Goal: Transaction & Acquisition: Subscribe to service/newsletter

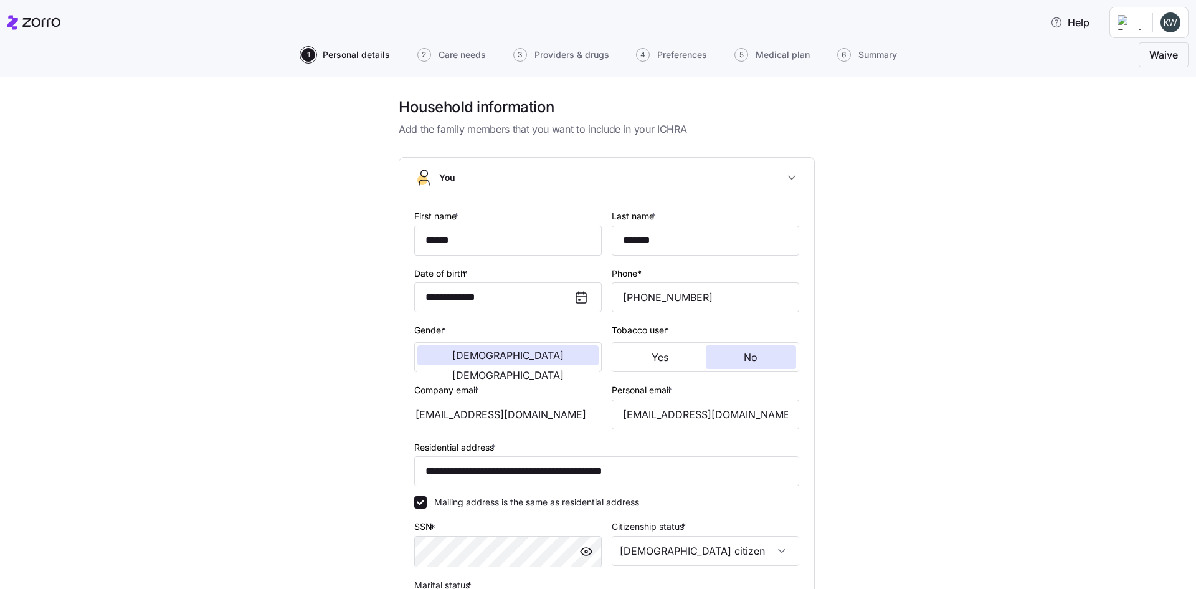
scroll to position [436, 0]
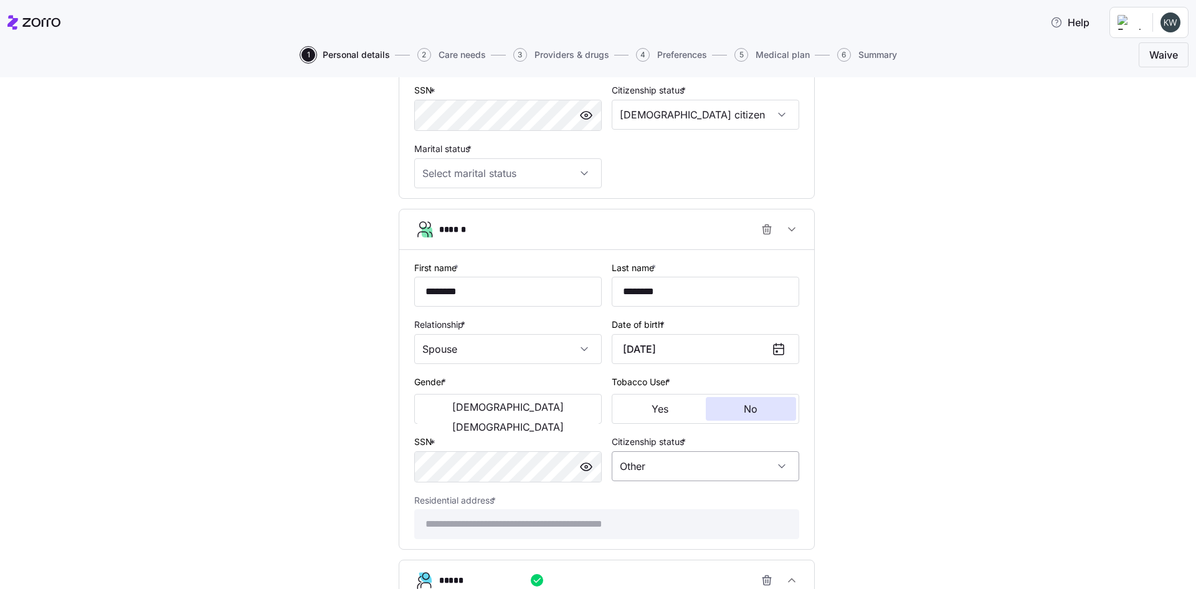
click at [716, 468] on input "Other" at bounding box center [706, 466] width 188 height 30
click at [872, 480] on div "**********" at bounding box center [607, 204] width 1144 height 1087
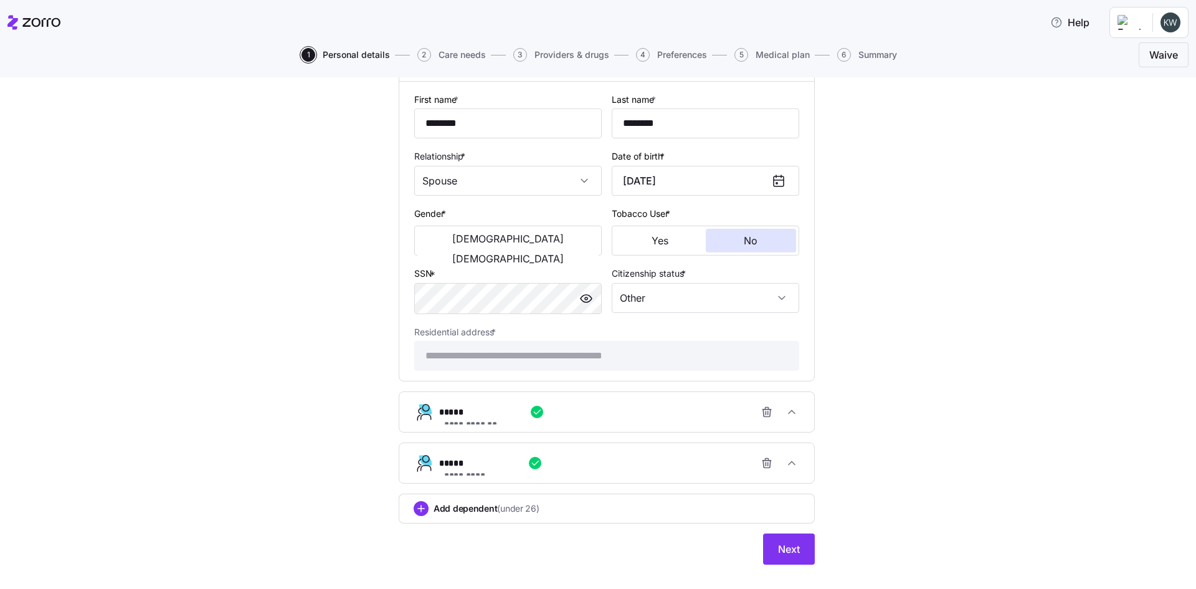
scroll to position [625, 0]
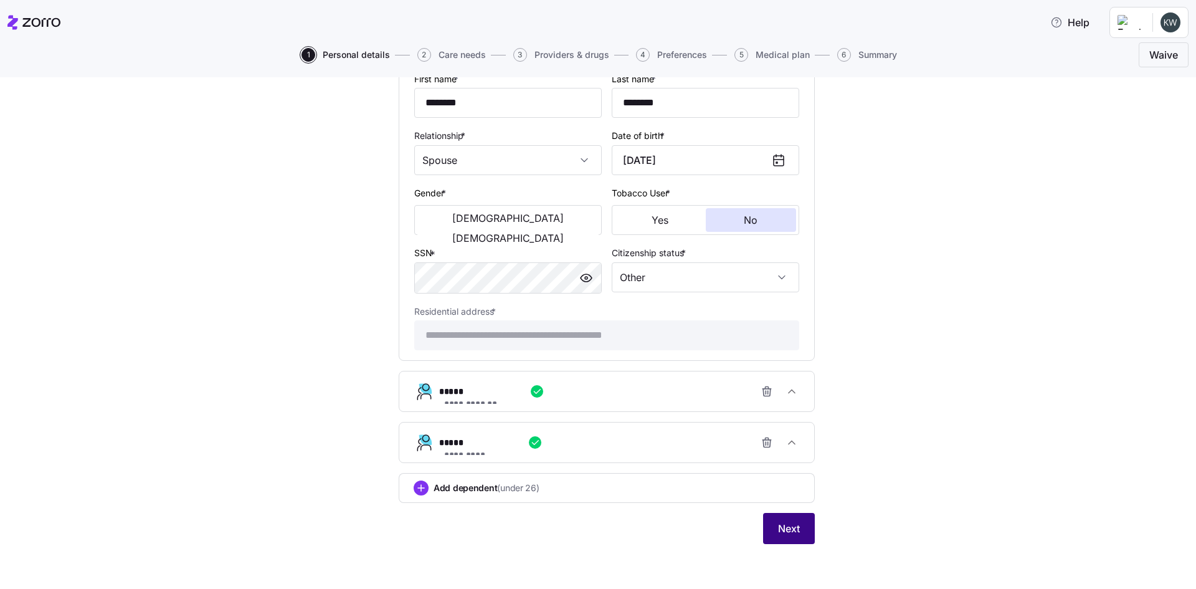
click at [779, 525] on span "Next" at bounding box center [789, 528] width 22 height 15
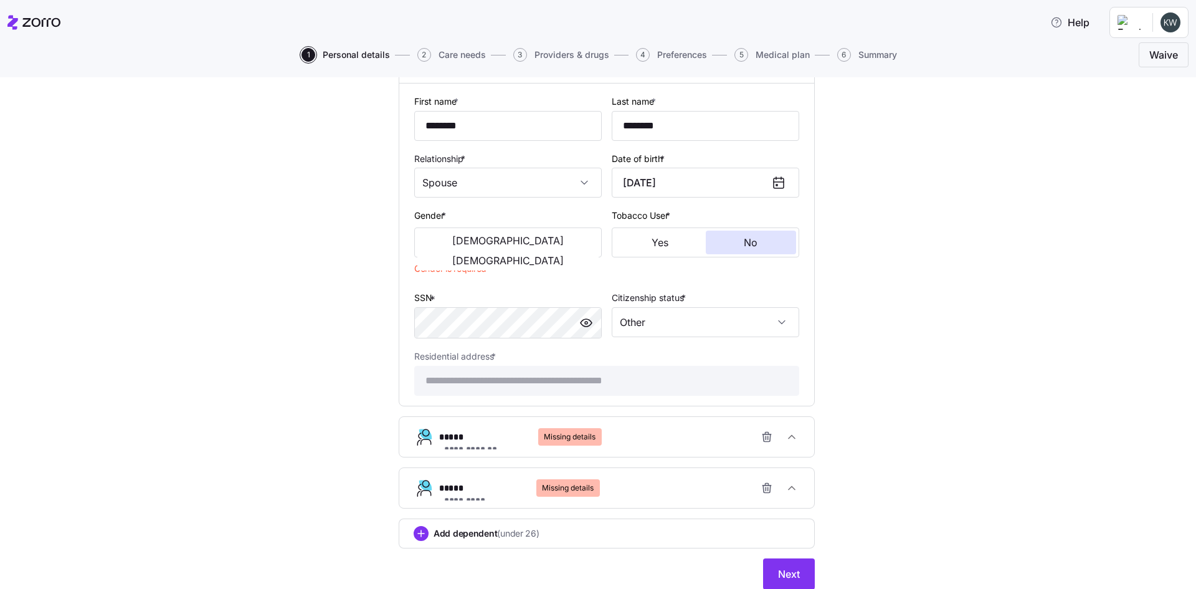
scroll to position [647, 0]
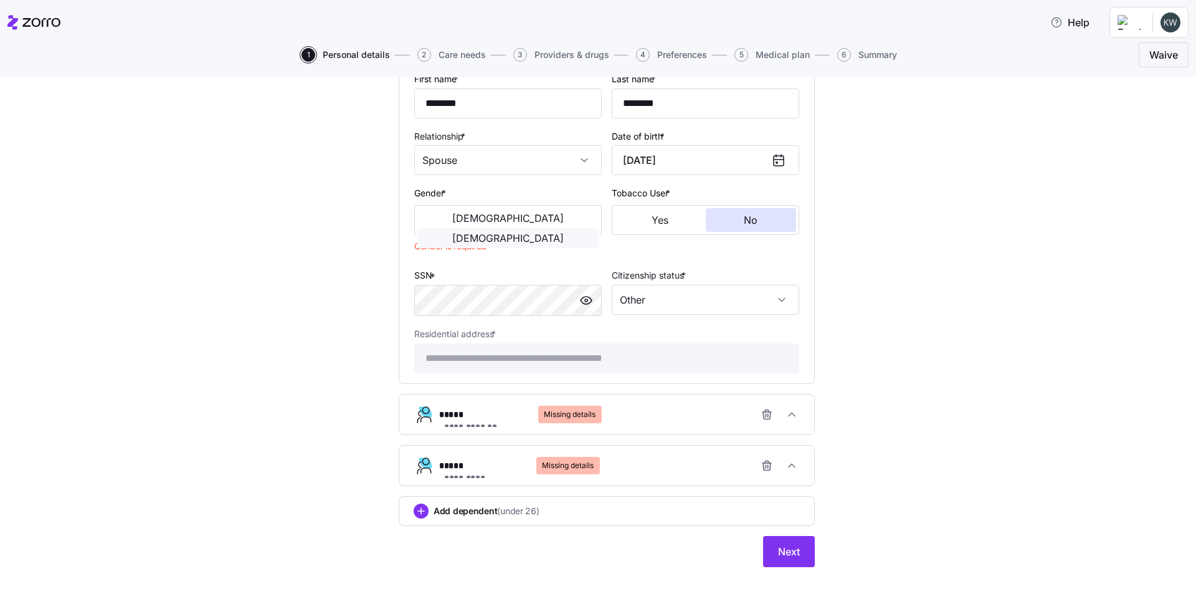
click at [557, 233] on span "[DEMOGRAPHIC_DATA]" at bounding box center [508, 238] width 112 height 10
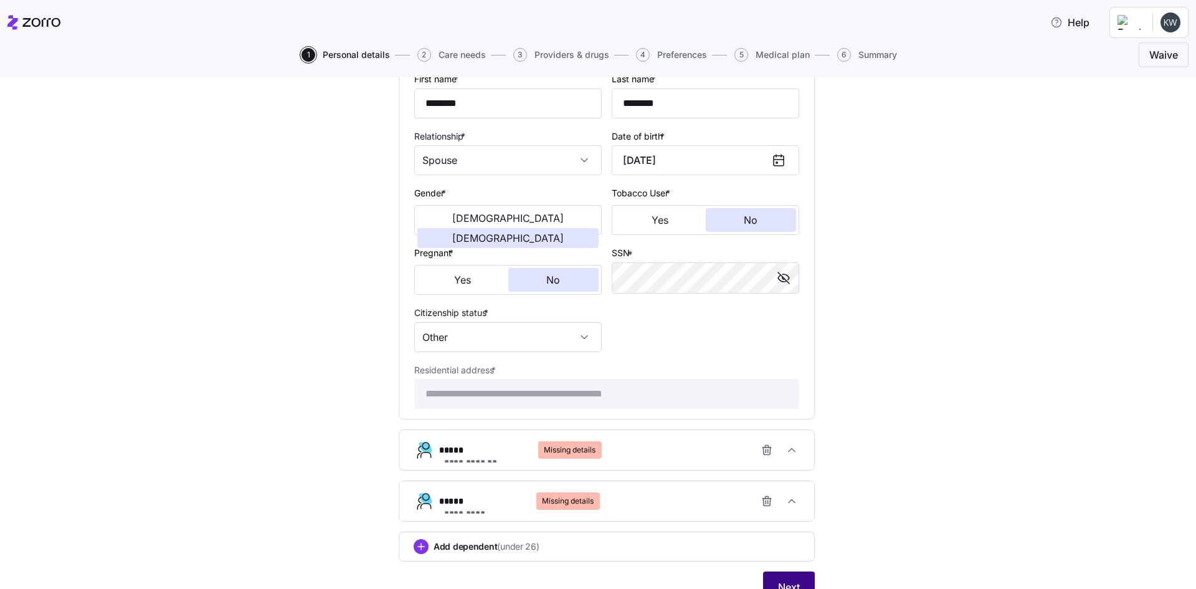
click at [779, 578] on button "Next" at bounding box center [789, 586] width 52 height 31
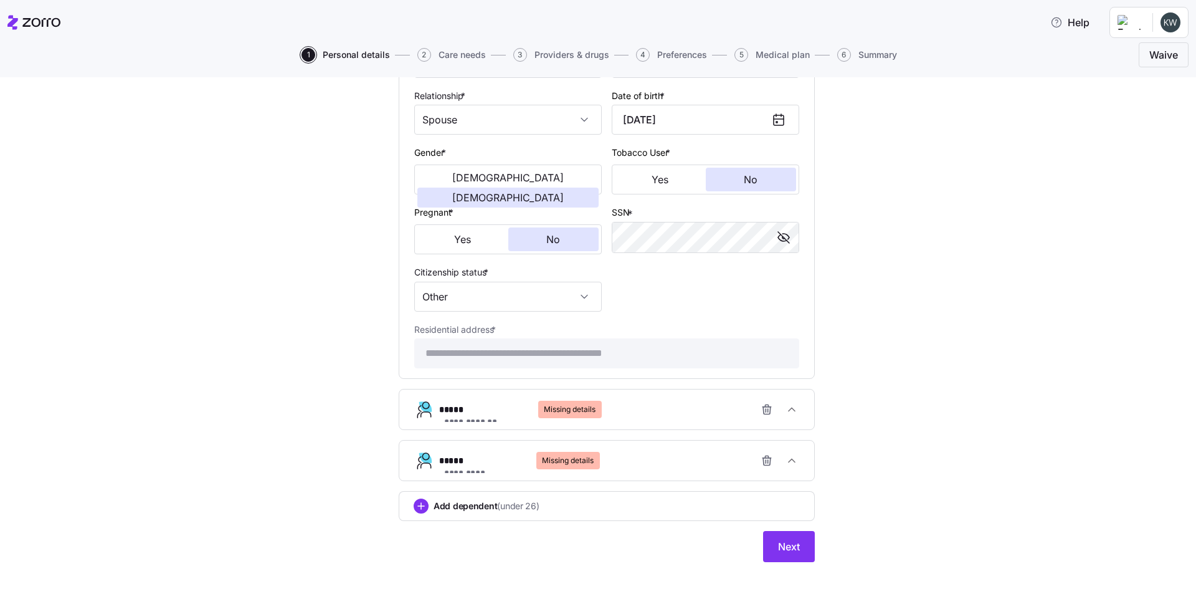
scroll to position [706, 0]
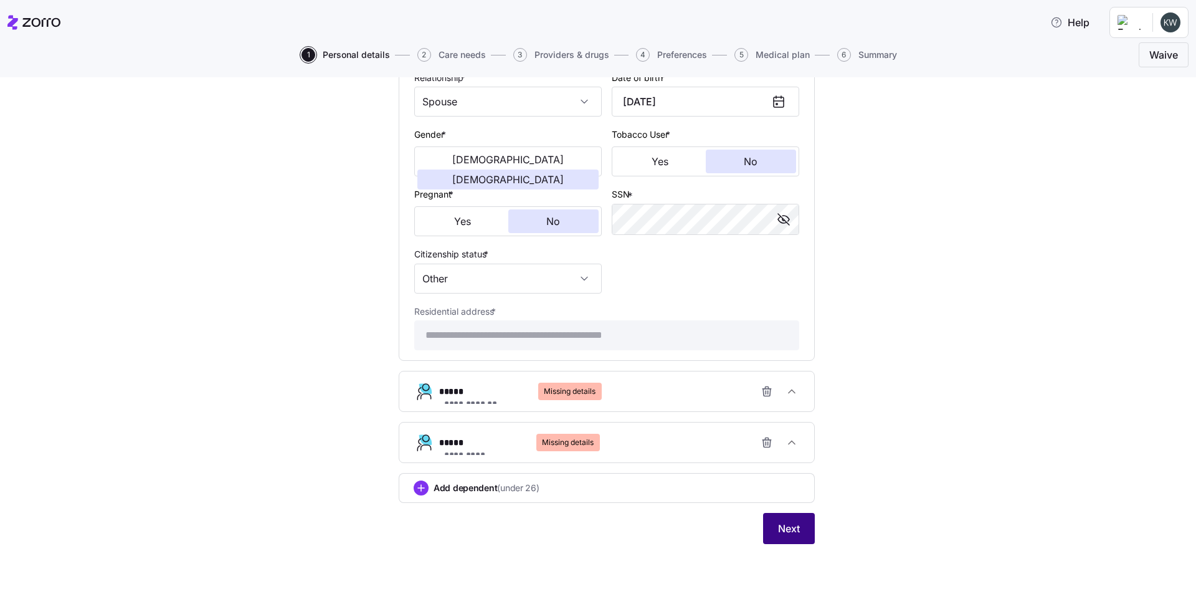
click at [785, 533] on span "Next" at bounding box center [789, 528] width 22 height 15
click at [580, 392] on span "Missing details" at bounding box center [570, 391] width 52 height 17
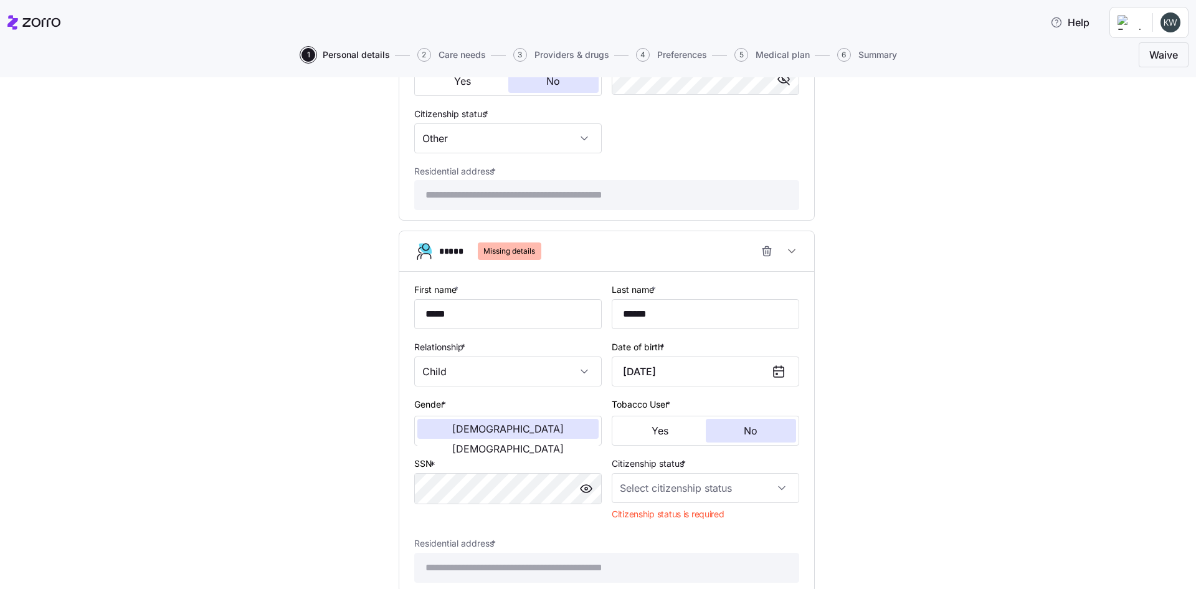
scroll to position [893, 0]
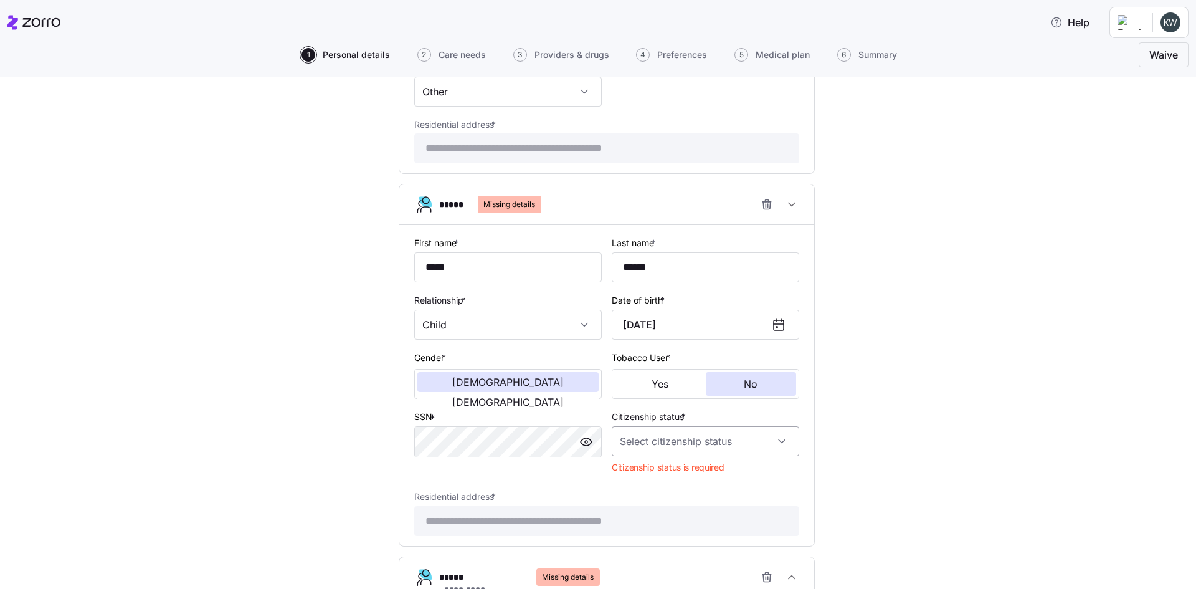
click at [764, 441] on input "Citizenship status *" at bounding box center [706, 441] width 188 height 30
click at [690, 484] on div "[DEMOGRAPHIC_DATA] citizen" at bounding box center [701, 479] width 178 height 26
type input "[DEMOGRAPHIC_DATA] citizen"
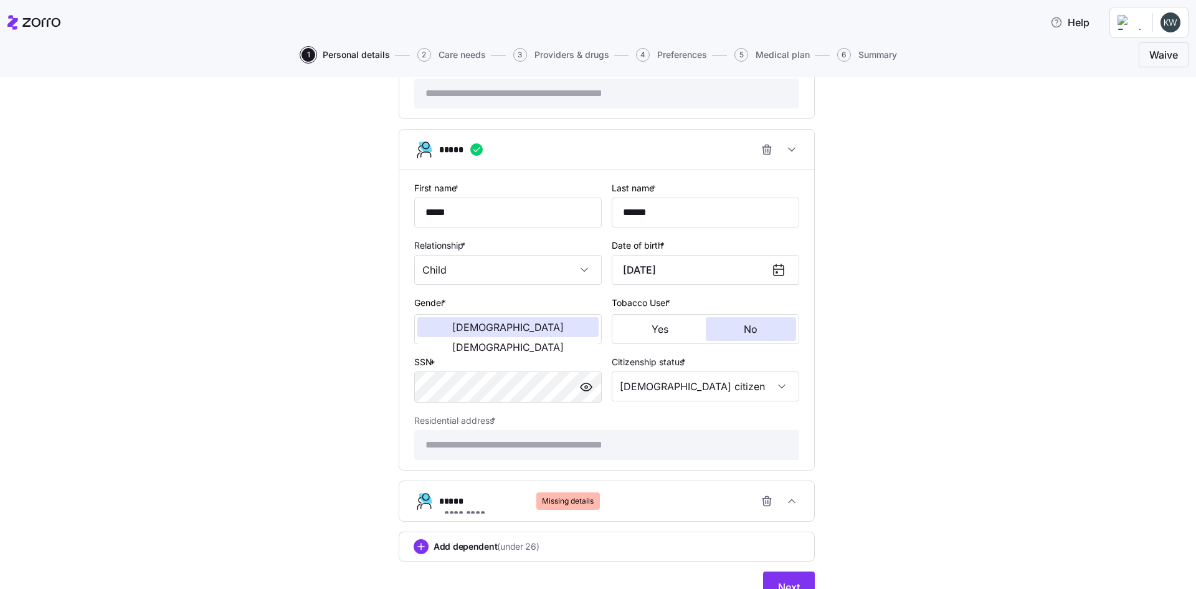
scroll to position [1006, 0]
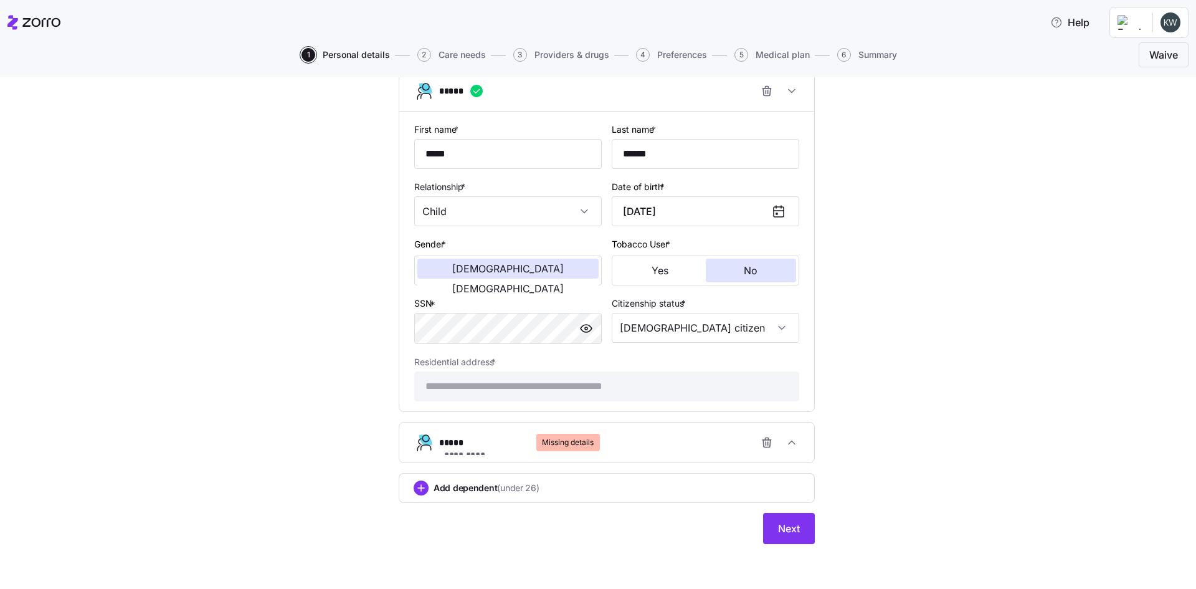
click at [599, 447] on div "**********" at bounding box center [611, 442] width 345 height 25
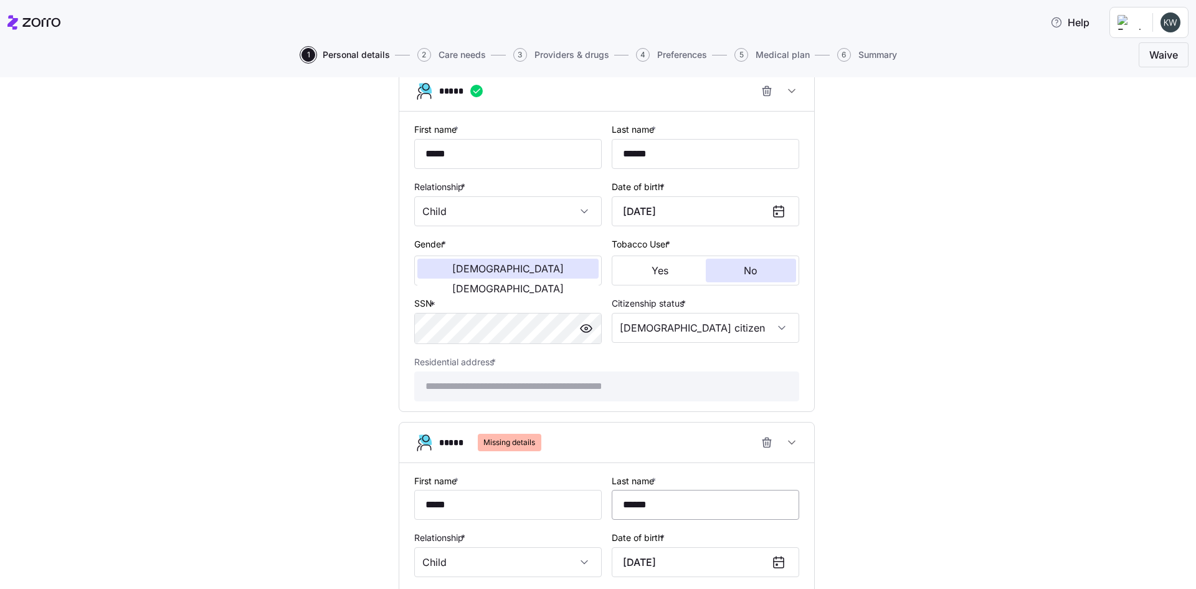
scroll to position [1193, 0]
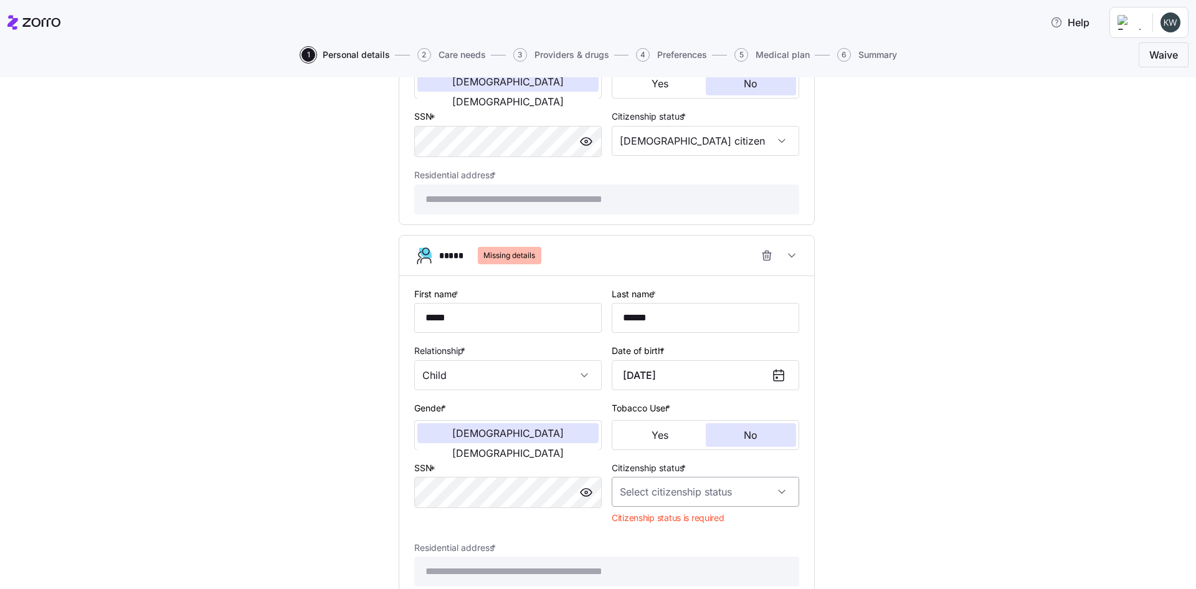
click at [741, 489] on input "Citizenship status *" at bounding box center [706, 492] width 188 height 30
click at [654, 402] on span "[DEMOGRAPHIC_DATA] citizen" at bounding box center [685, 402] width 126 height 14
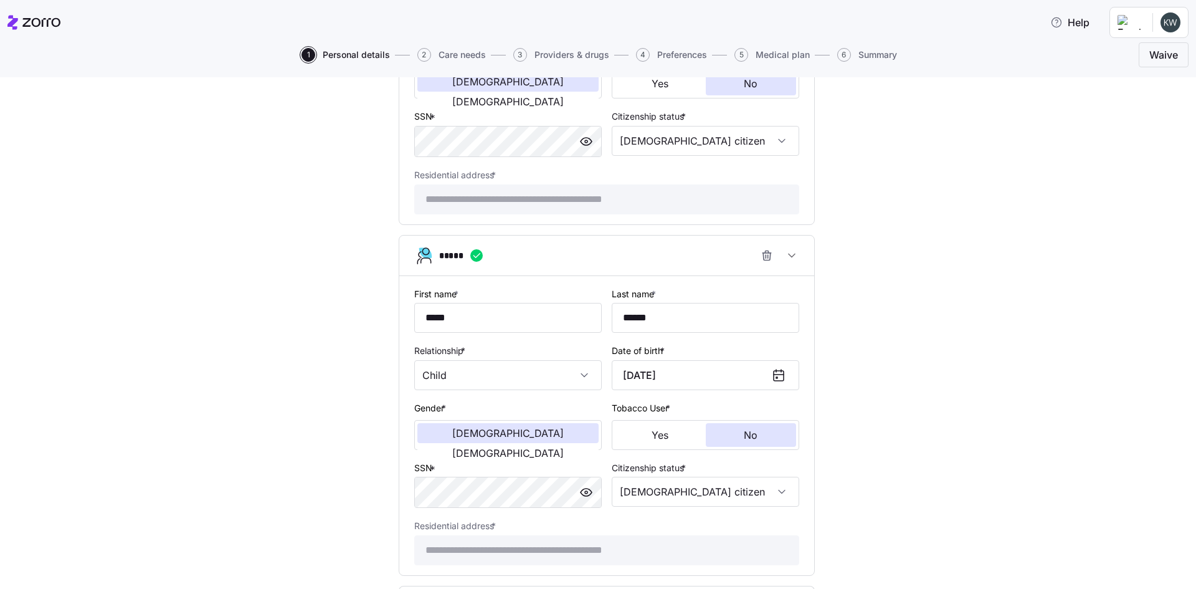
type input "[DEMOGRAPHIC_DATA] citizen"
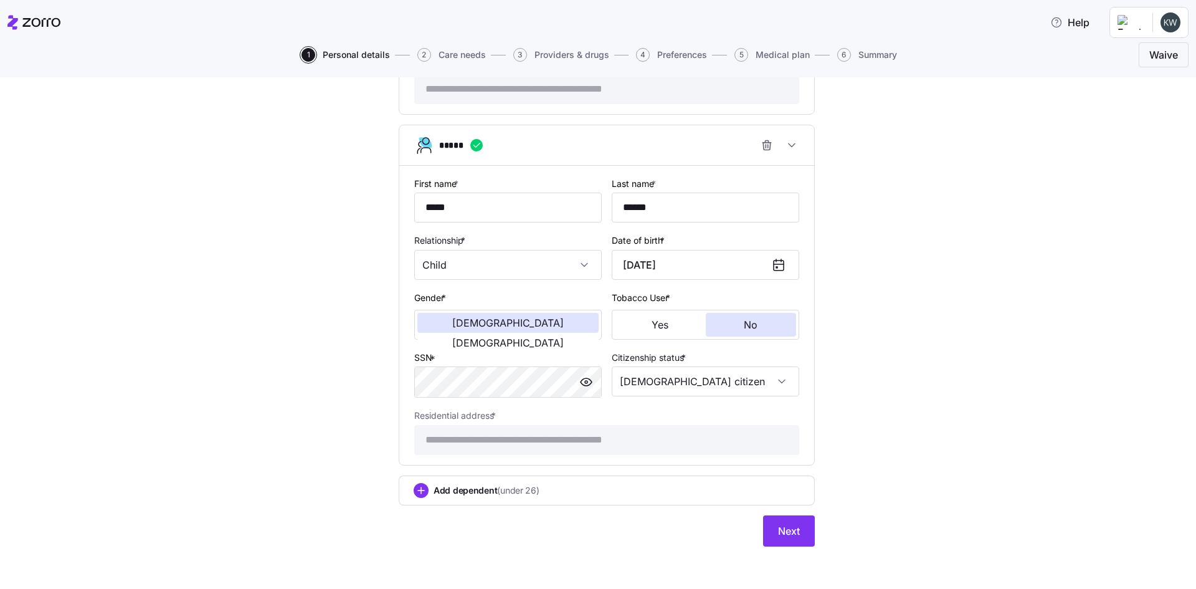
scroll to position [1306, 0]
click at [784, 527] on span "Next" at bounding box center [789, 528] width 22 height 15
click at [786, 534] on span "Next" at bounding box center [789, 528] width 22 height 15
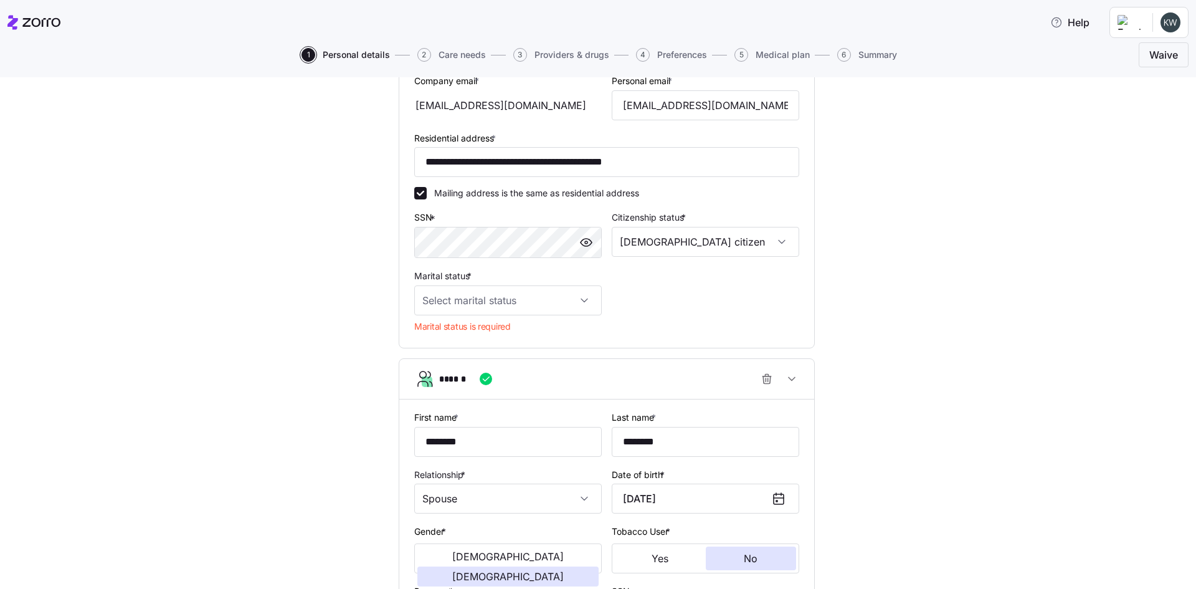
scroll to position [247, 0]
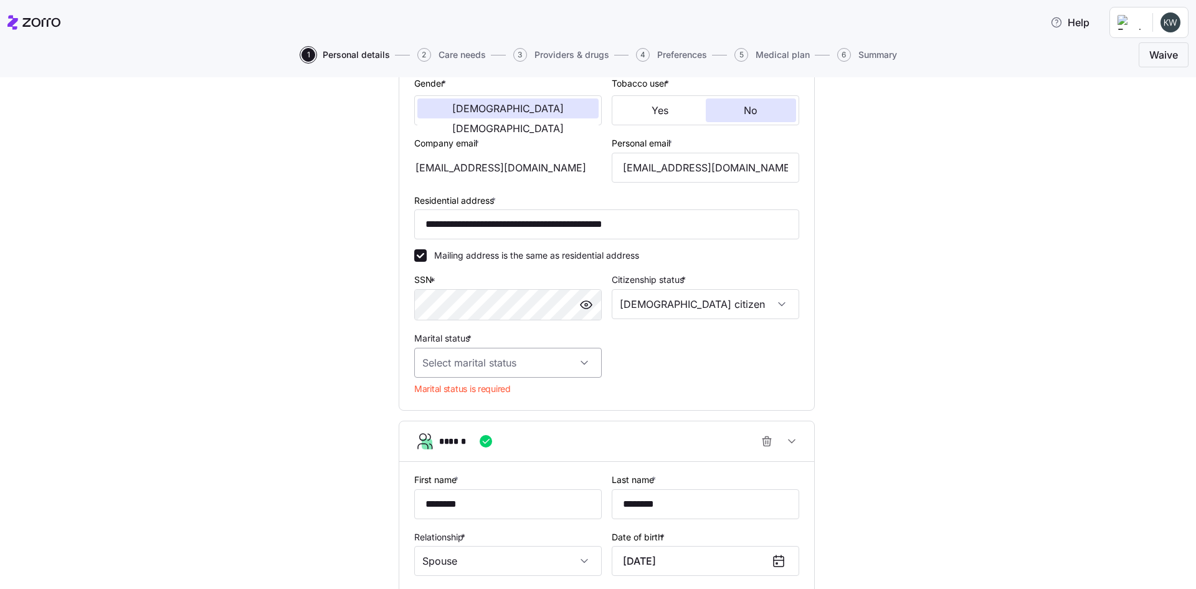
click at [555, 363] on input "Marital status *" at bounding box center [508, 363] width 188 height 30
click at [470, 424] on div "Married" at bounding box center [504, 426] width 178 height 26
type input "Married"
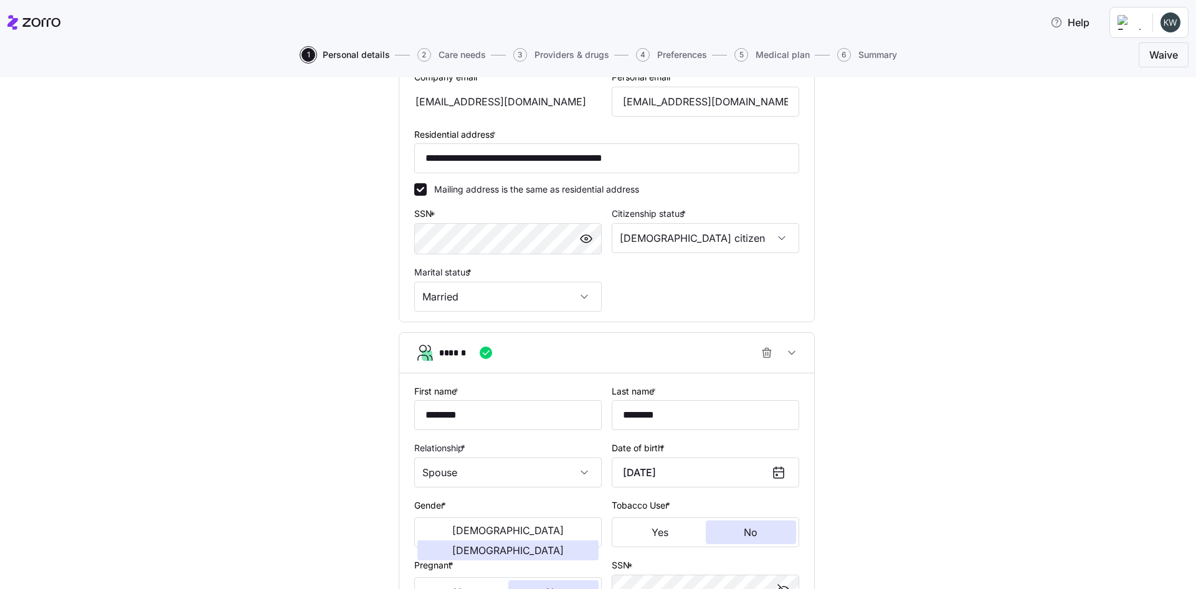
scroll to position [309, 0]
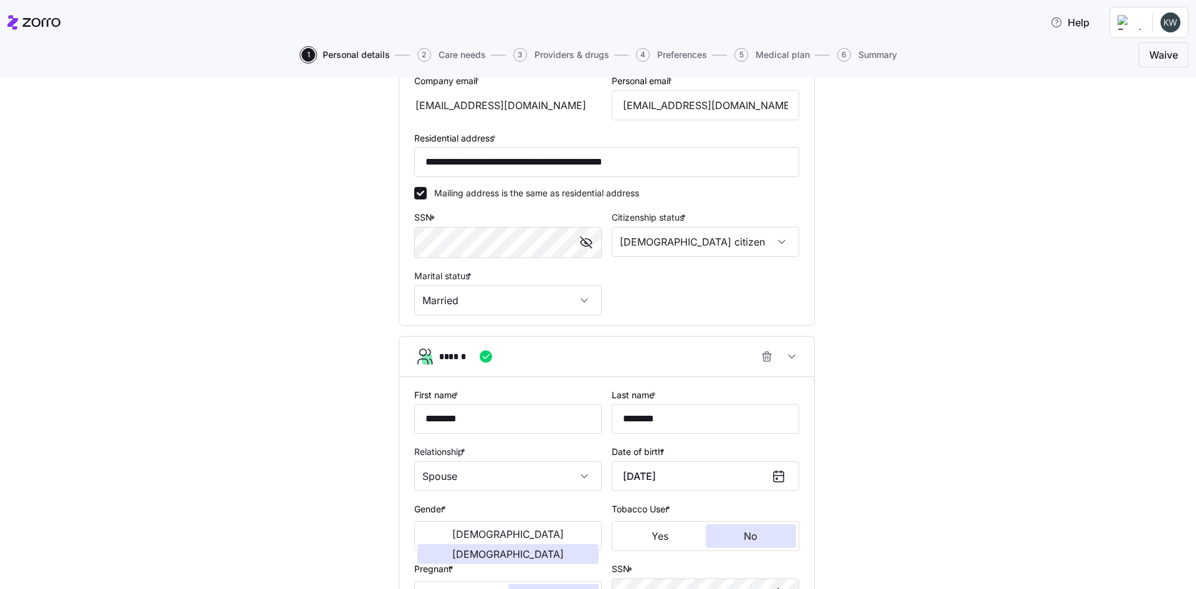
click at [664, 302] on div "**********" at bounding box center [606, 107] width 395 height 426
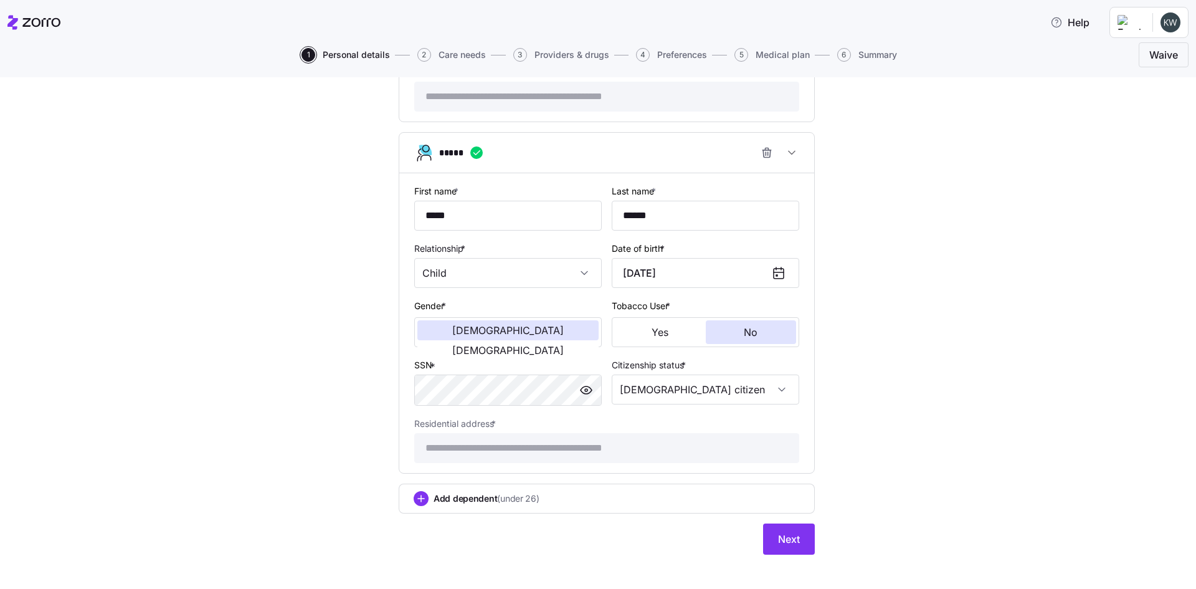
scroll to position [1283, 0]
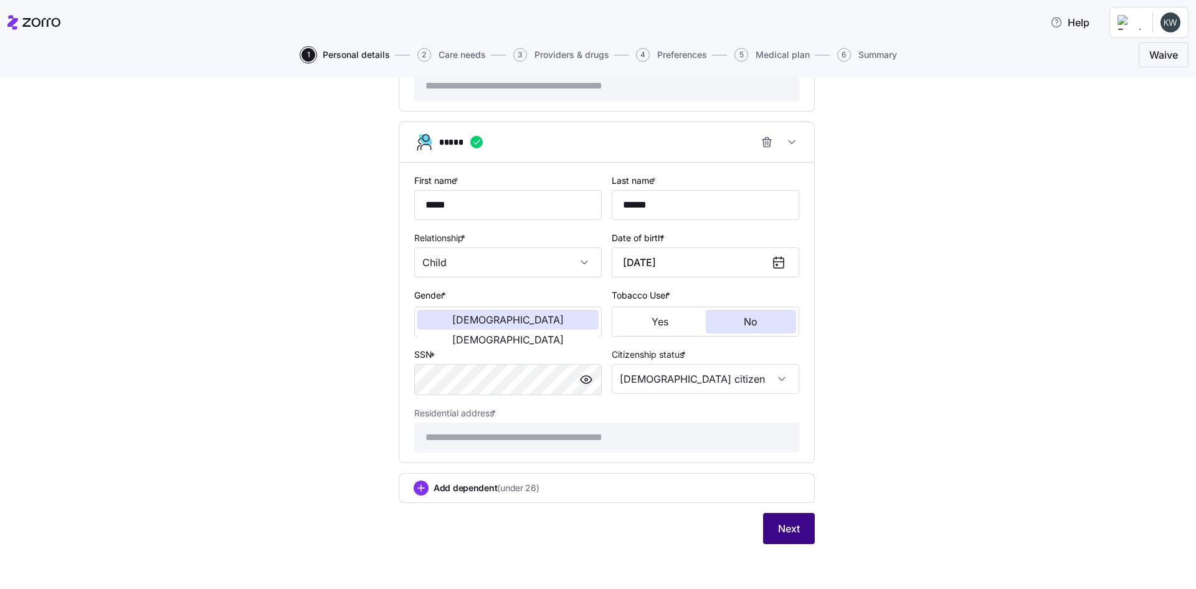
click at [766, 532] on button "Next" at bounding box center [789, 528] width 52 height 31
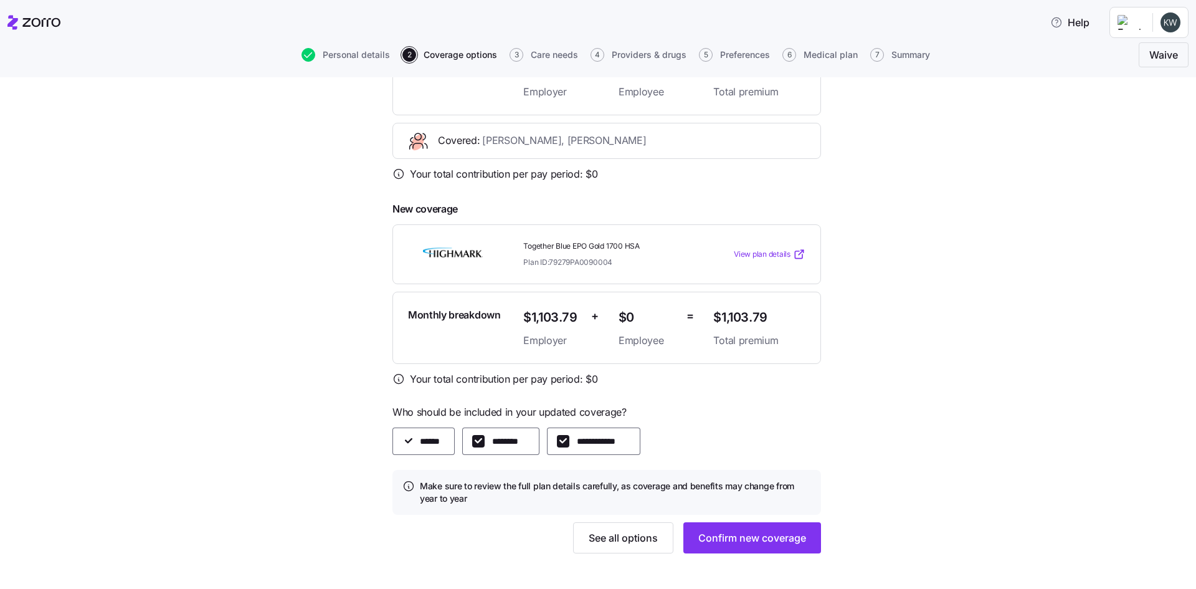
scroll to position [214, 0]
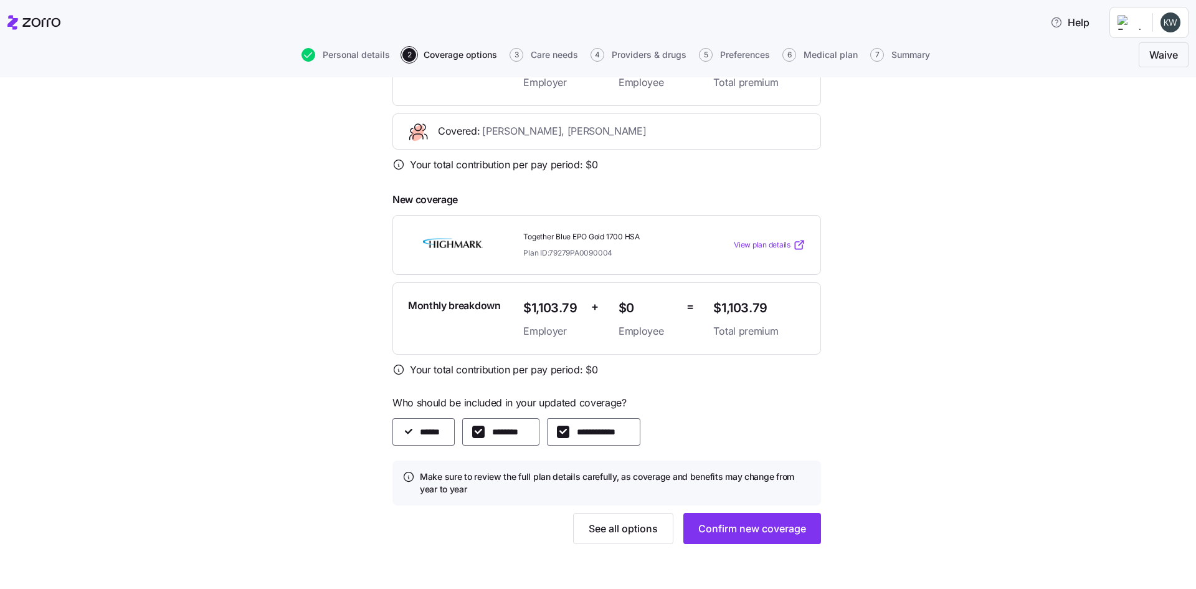
click at [765, 245] on span "View plan details" at bounding box center [762, 245] width 57 height 12
click at [757, 529] on span "Confirm new coverage" at bounding box center [752, 528] width 108 height 15
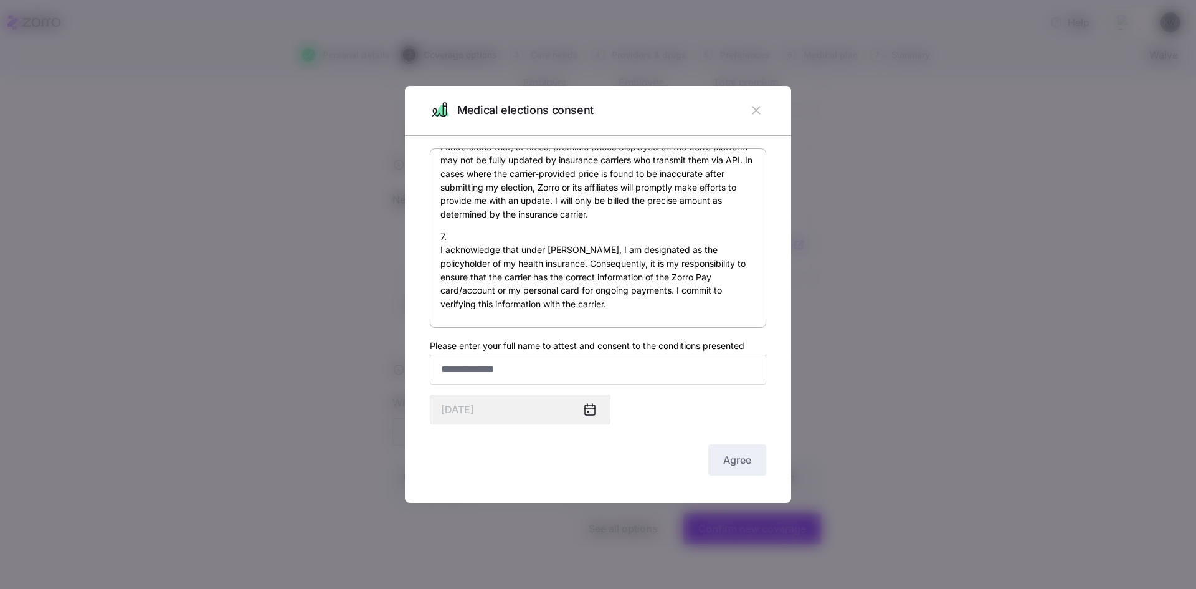
scroll to position [923, 0]
click at [612, 370] on input "Please enter your full name to attest and consent to the conditions presented" at bounding box center [598, 370] width 336 height 30
type input "**********"
click at [740, 457] on span "Agree" at bounding box center [737, 459] width 28 height 15
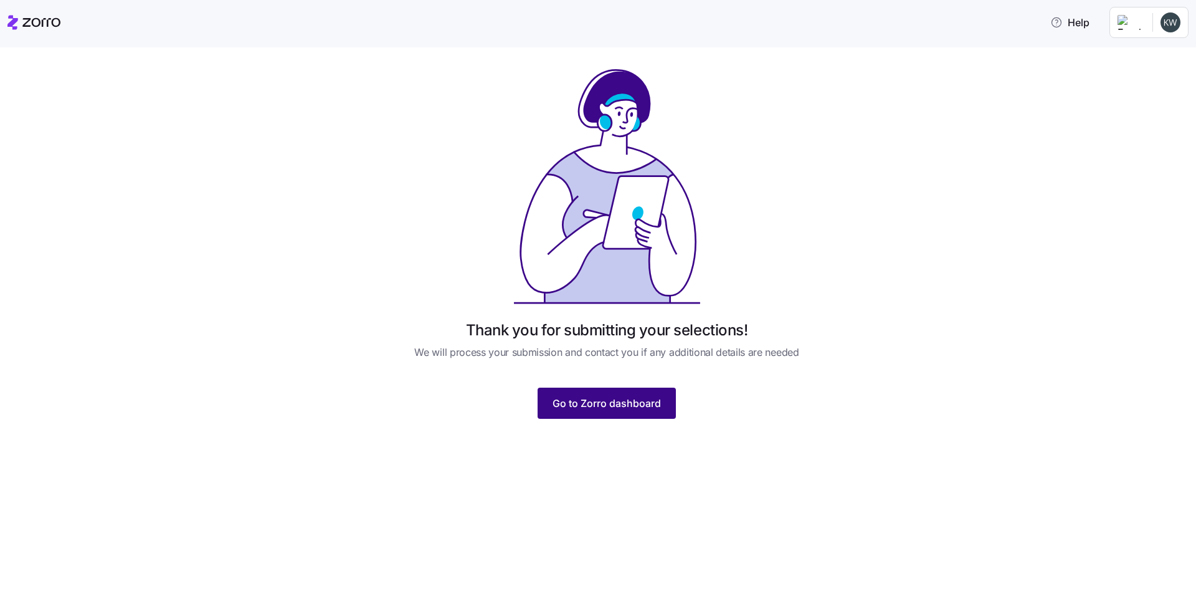
click at [591, 400] on span "Go to Zorro dashboard" at bounding box center [607, 403] width 108 height 15
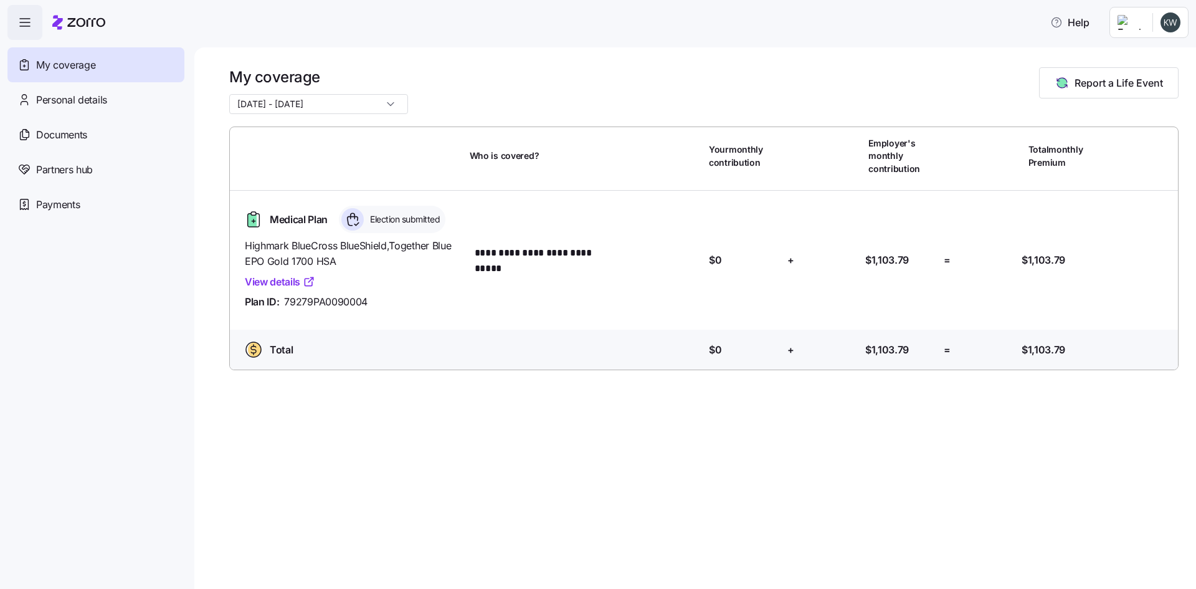
click at [303, 279] on icon at bounding box center [309, 281] width 12 height 12
click at [287, 283] on link "View details" at bounding box center [280, 282] width 70 height 16
click at [75, 101] on span "Personal details" at bounding box center [71, 100] width 71 height 16
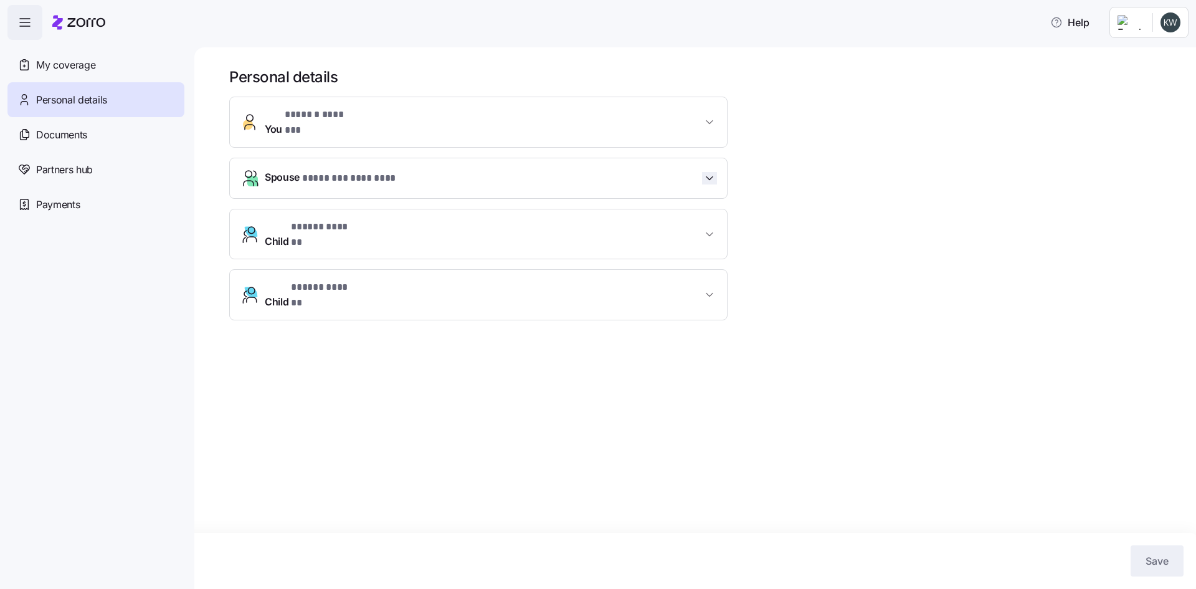
click at [708, 172] on icon "button" at bounding box center [709, 178] width 12 height 12
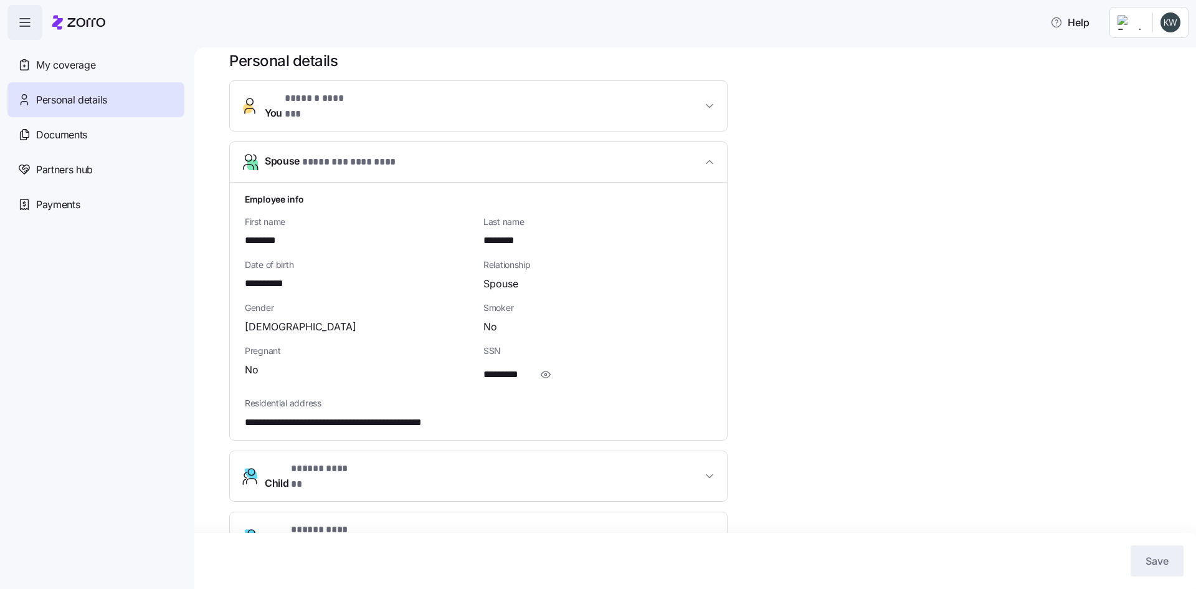
scroll to position [25, 0]
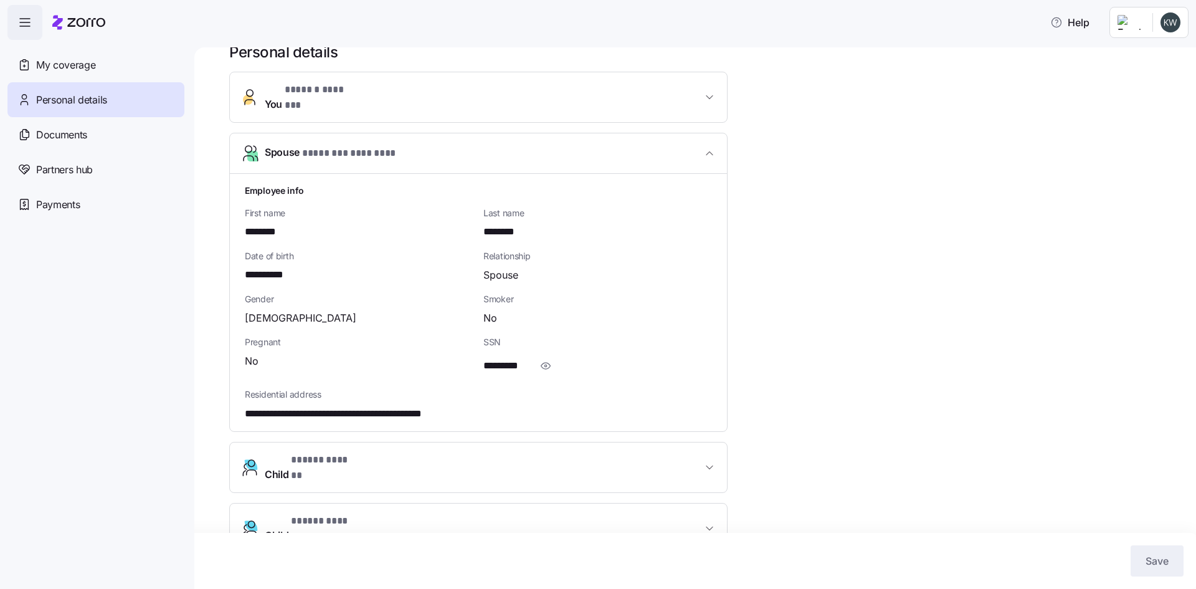
click at [427, 229] on div "********" at bounding box center [359, 232] width 229 height 16
click at [287, 224] on span "********" at bounding box center [266, 232] width 43 height 16
click at [297, 145] on span "Spouse * ******** ******** *" at bounding box center [331, 153] width 132 height 17
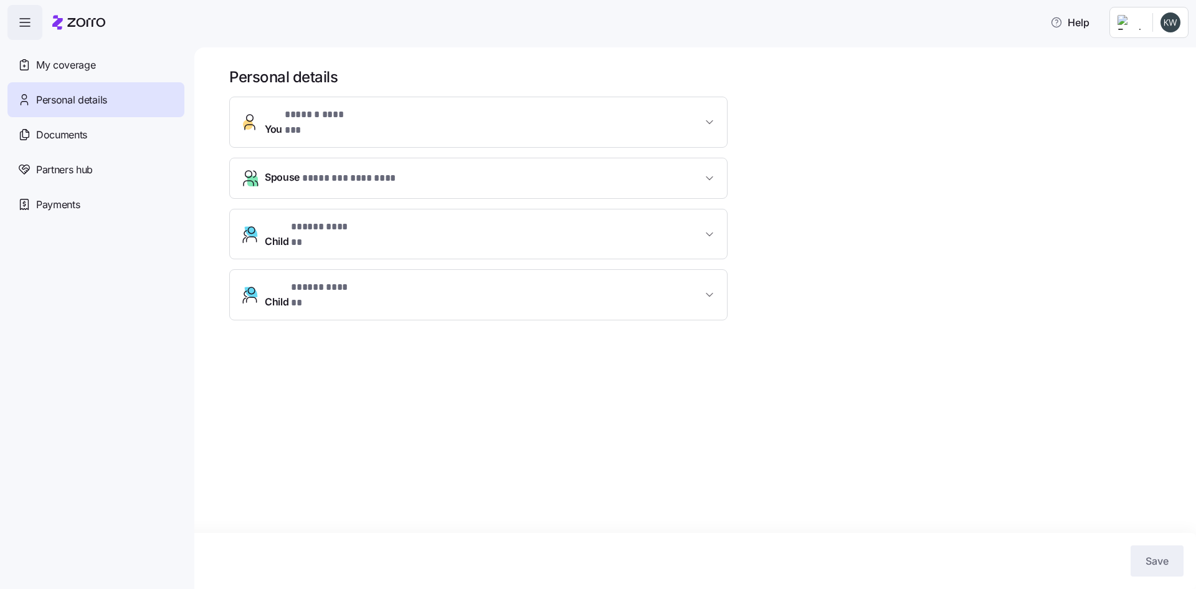
scroll to position [0, 0]
click at [336, 171] on span "* ******** ******** *" at bounding box center [349, 179] width 95 height 16
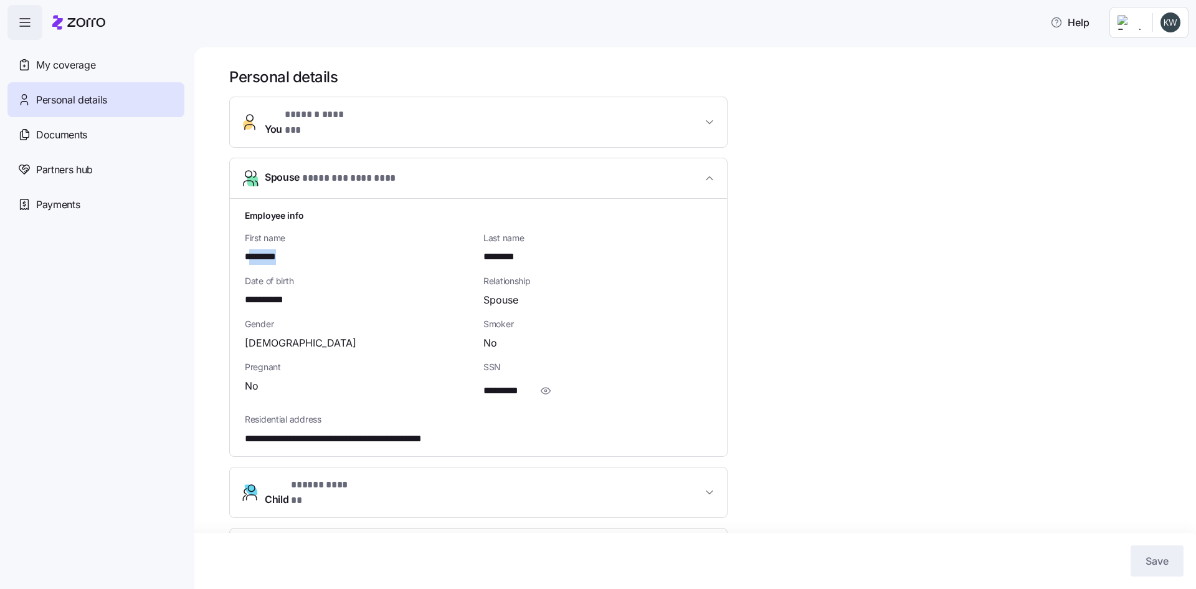
drag, startPoint x: 254, startPoint y: 247, endPoint x: 290, endPoint y: 243, distance: 36.3
click at [290, 249] on div "********" at bounding box center [359, 257] width 229 height 16
click at [292, 249] on div "********" at bounding box center [359, 257] width 229 height 16
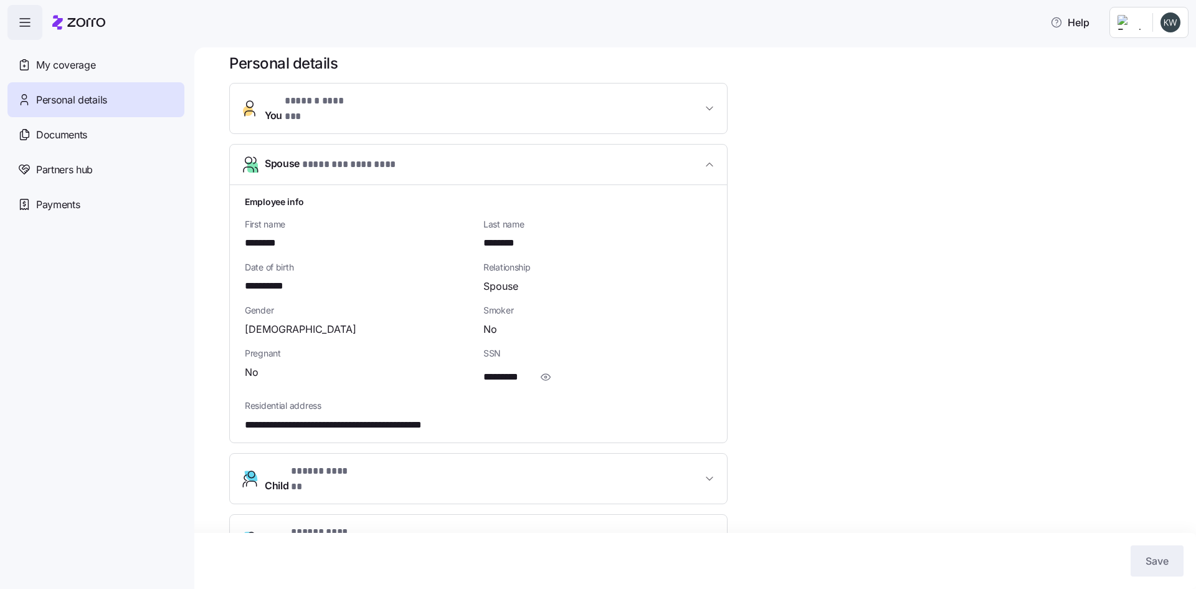
scroll to position [25, 0]
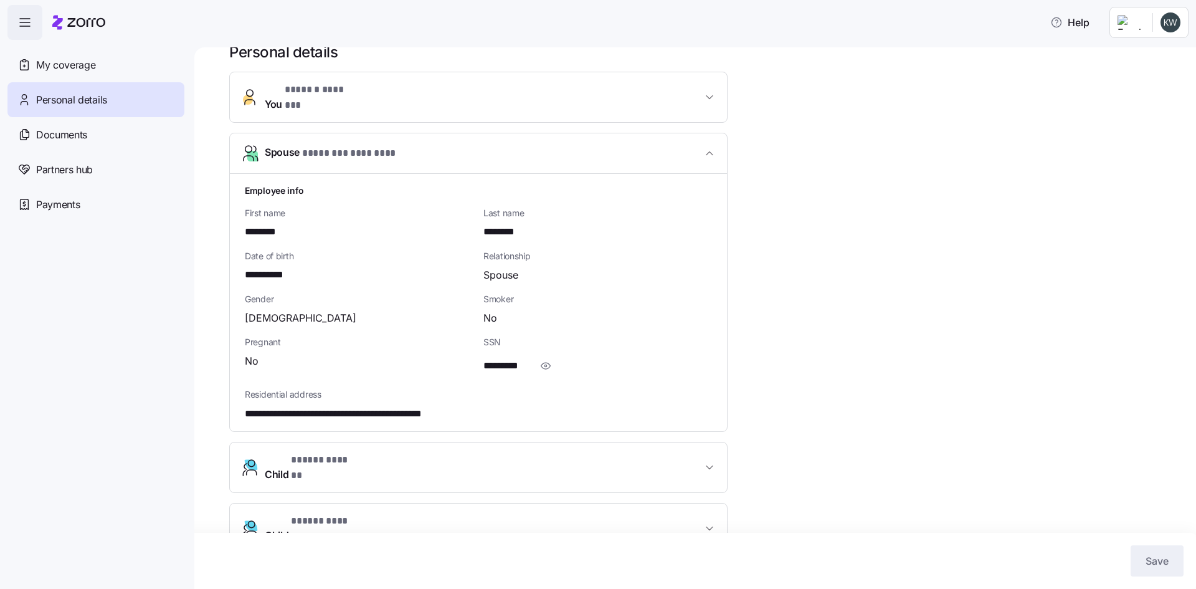
click at [264, 353] on div "No" at bounding box center [359, 361] width 229 height 16
click at [508, 267] on span "Spouse" at bounding box center [500, 275] width 35 height 16
click at [100, 143] on div "Documents" at bounding box center [95, 134] width 177 height 35
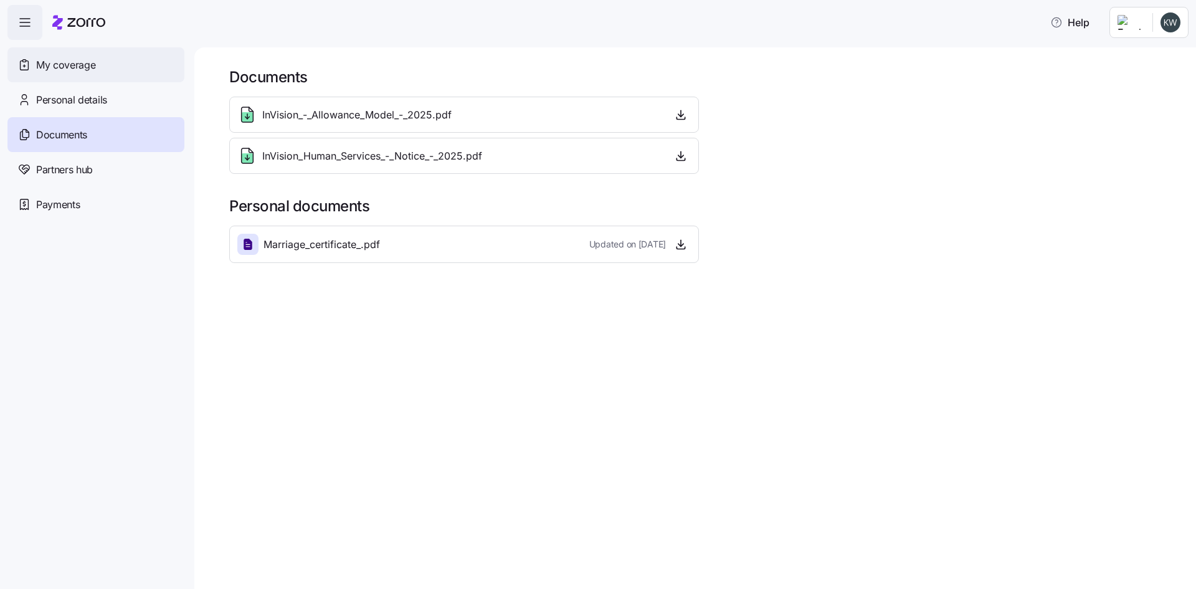
click at [63, 74] on div "My coverage" at bounding box center [95, 64] width 177 height 35
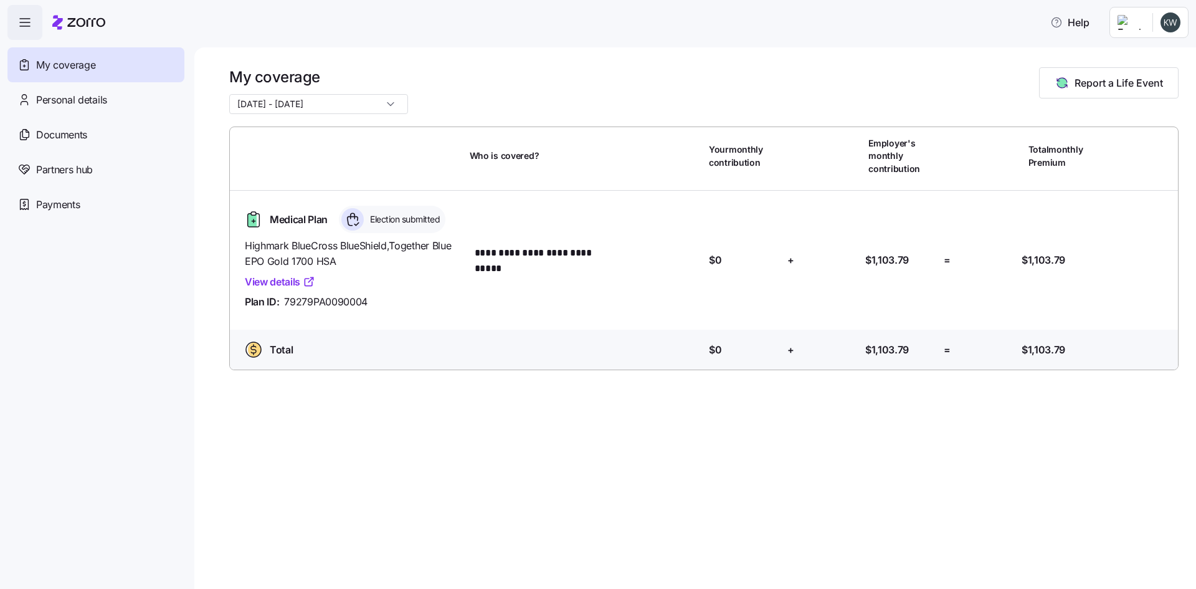
click at [27, 24] on icon "button" at bounding box center [24, 22] width 15 height 15
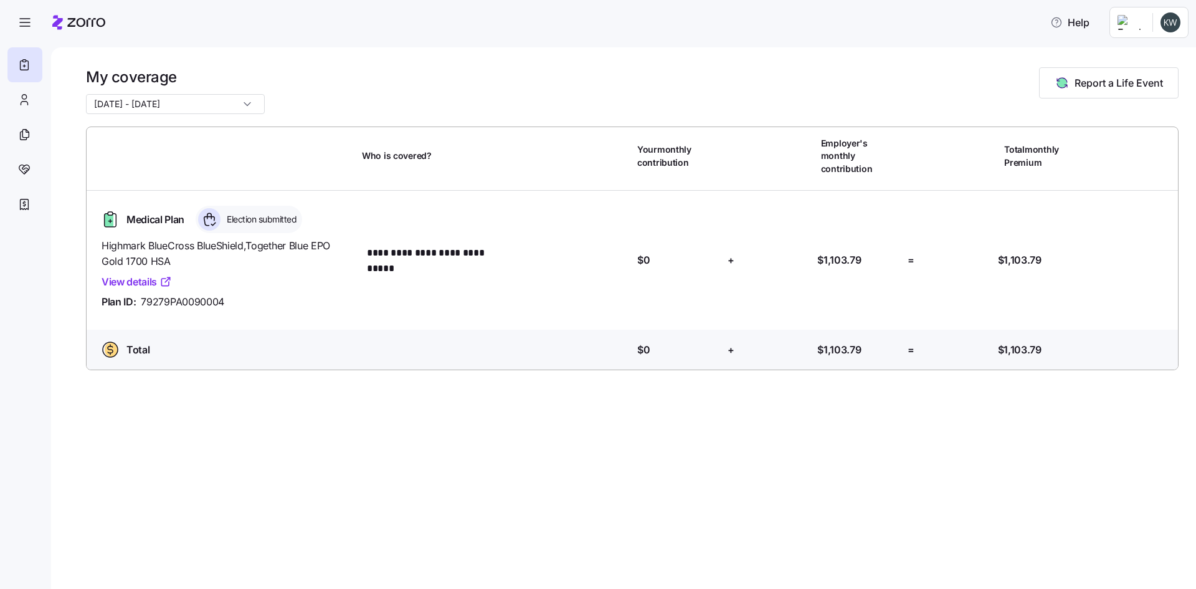
click at [70, 21] on icon at bounding box center [78, 22] width 53 height 15
click at [1134, 27] on html "**********" at bounding box center [598, 290] width 1196 height 581
click at [1083, 22] on html "**********" at bounding box center [598, 290] width 1196 height 581
click at [1069, 21] on span "Help" at bounding box center [1069, 22] width 39 height 15
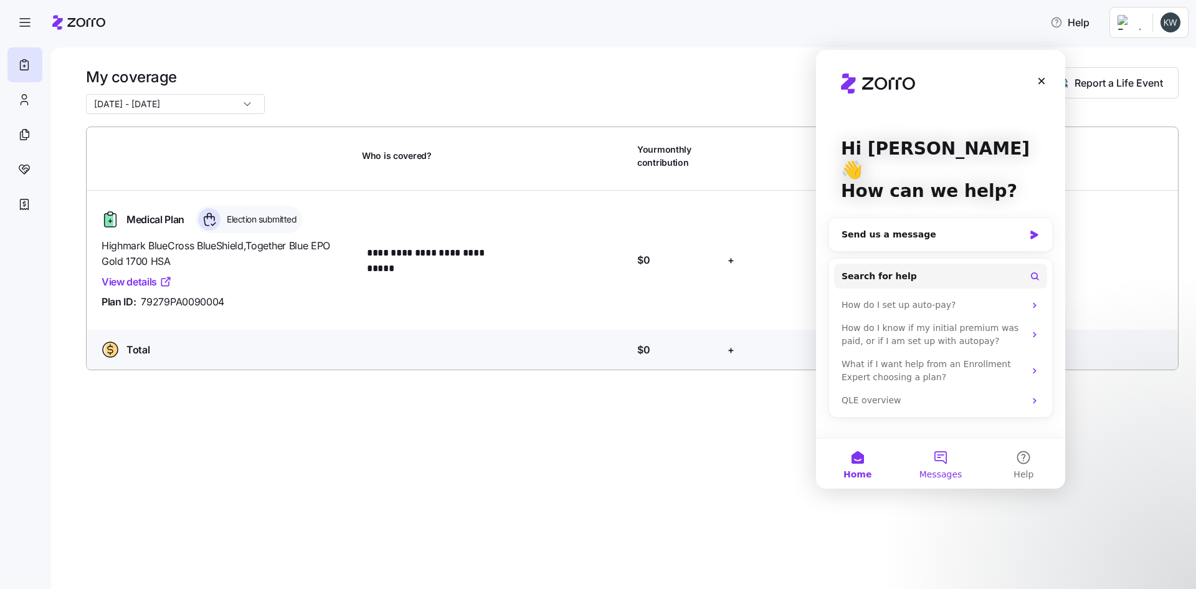
click at [944, 470] on span "Messages" at bounding box center [941, 474] width 43 height 9
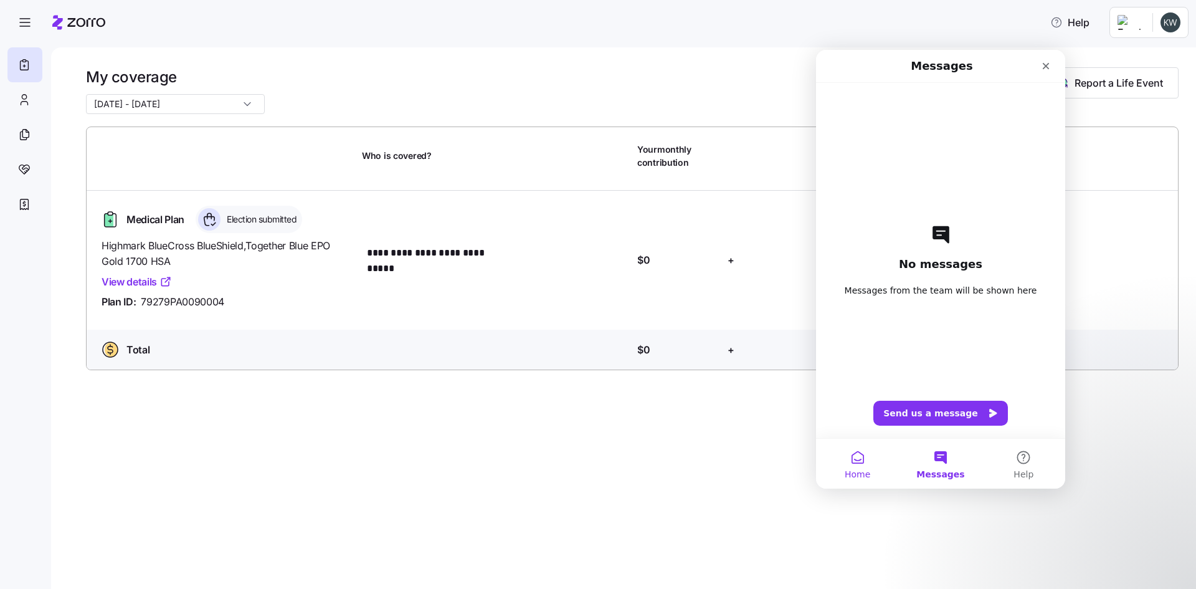
click at [862, 470] on span "Home" at bounding box center [858, 474] width 26 height 9
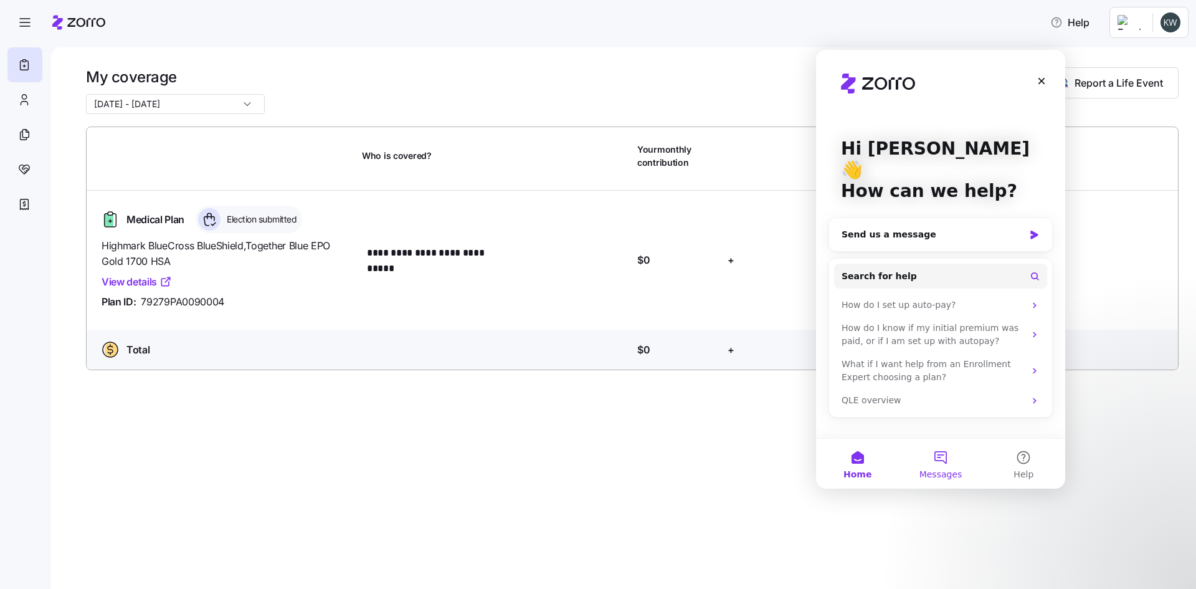
click at [934, 451] on button "Messages" at bounding box center [940, 464] width 83 height 50
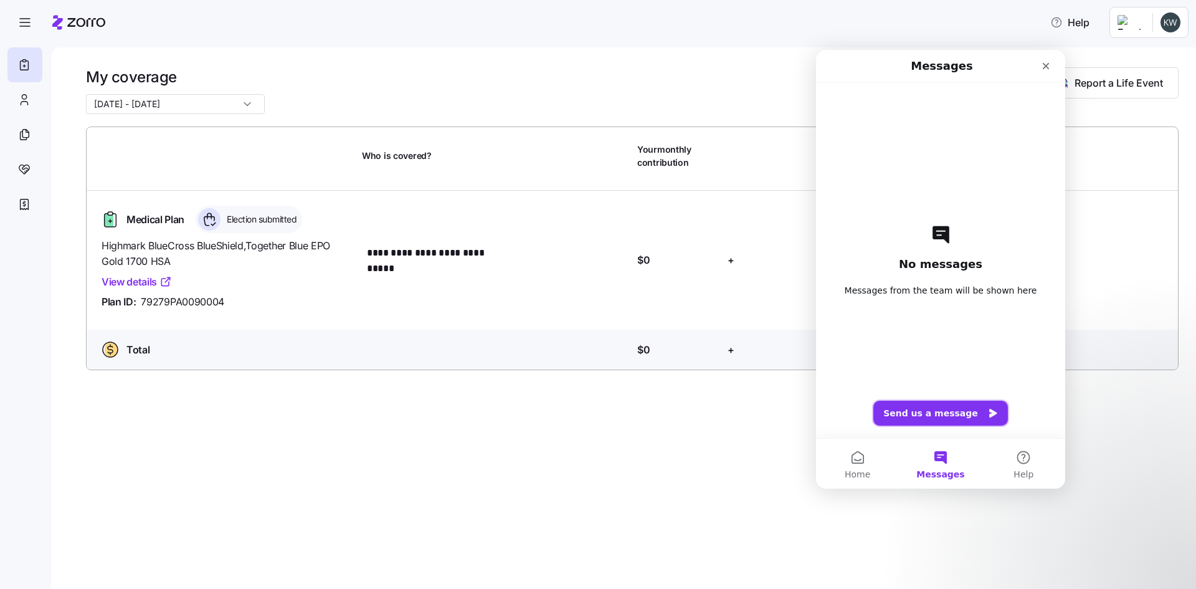
click at [923, 411] on button "Send us a message" at bounding box center [941, 413] width 135 height 25
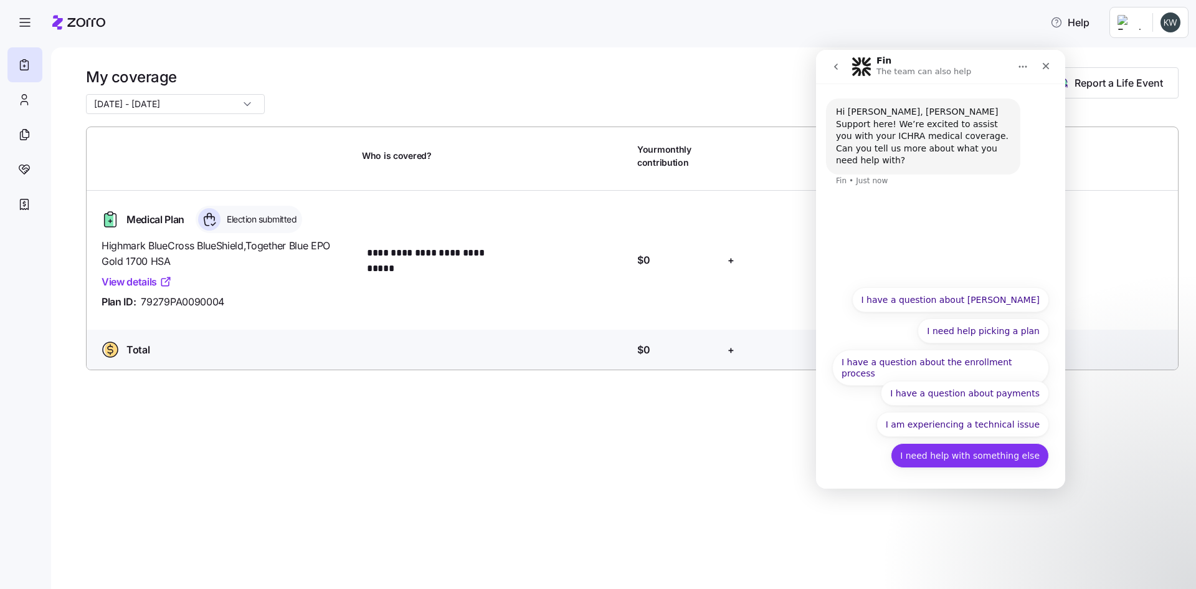
click at [1003, 455] on button "I need help with something else" at bounding box center [970, 455] width 158 height 25
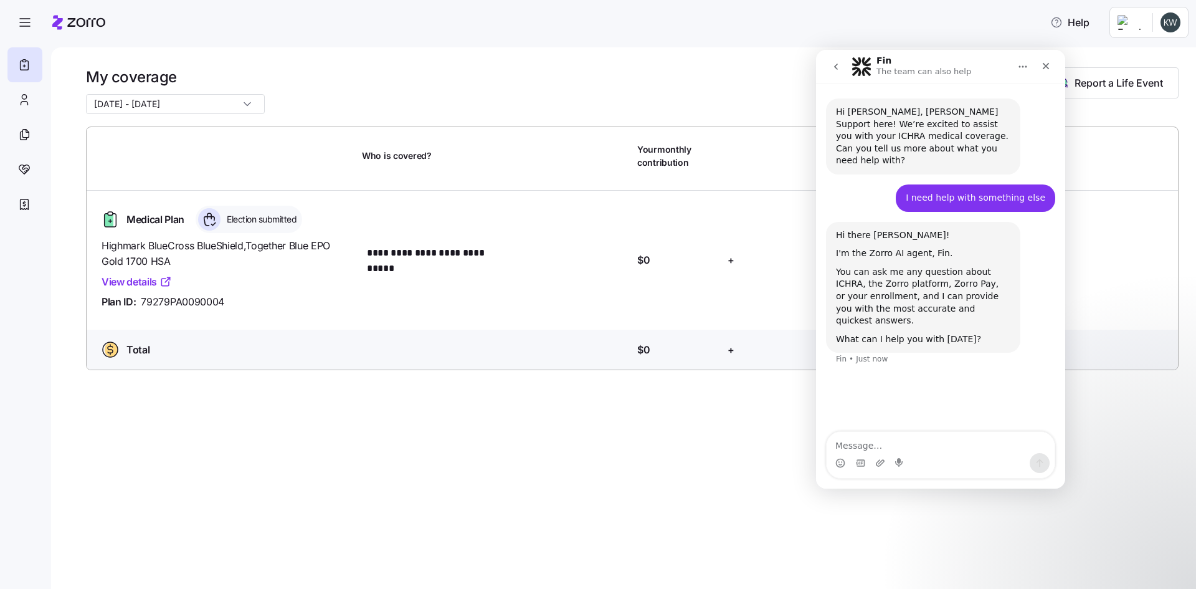
click at [845, 444] on textarea "Message…" at bounding box center [941, 442] width 228 height 21
type textarea "I made a mistake by putting wring spelling while adding a life event to my plan"
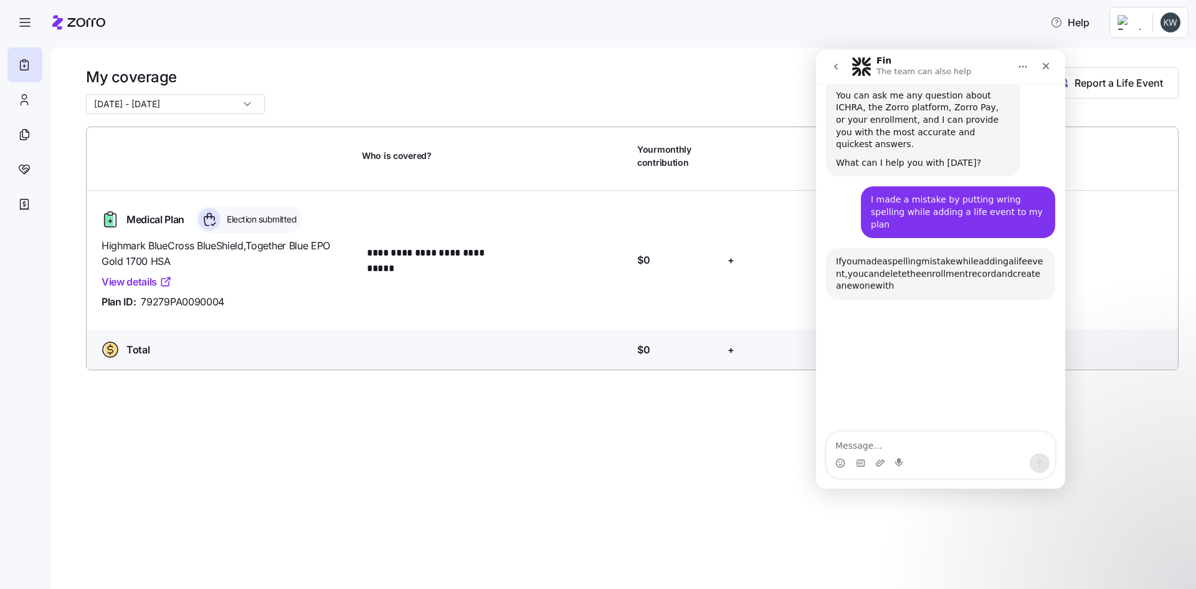
scroll to position [258, 0]
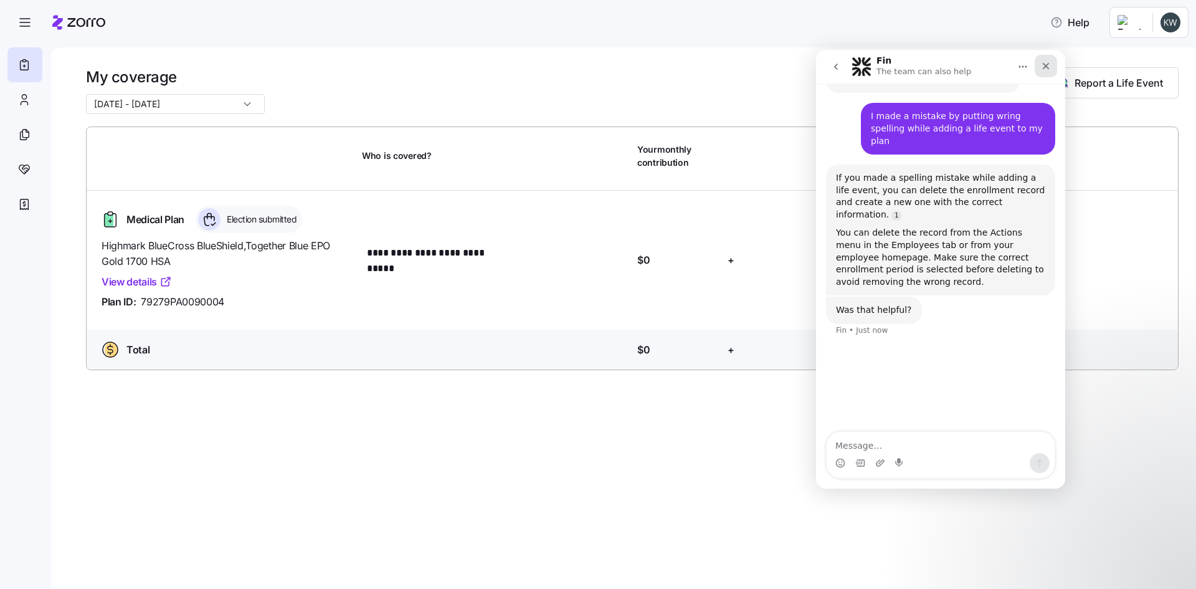
click at [1049, 63] on icon "Close" at bounding box center [1046, 66] width 10 height 10
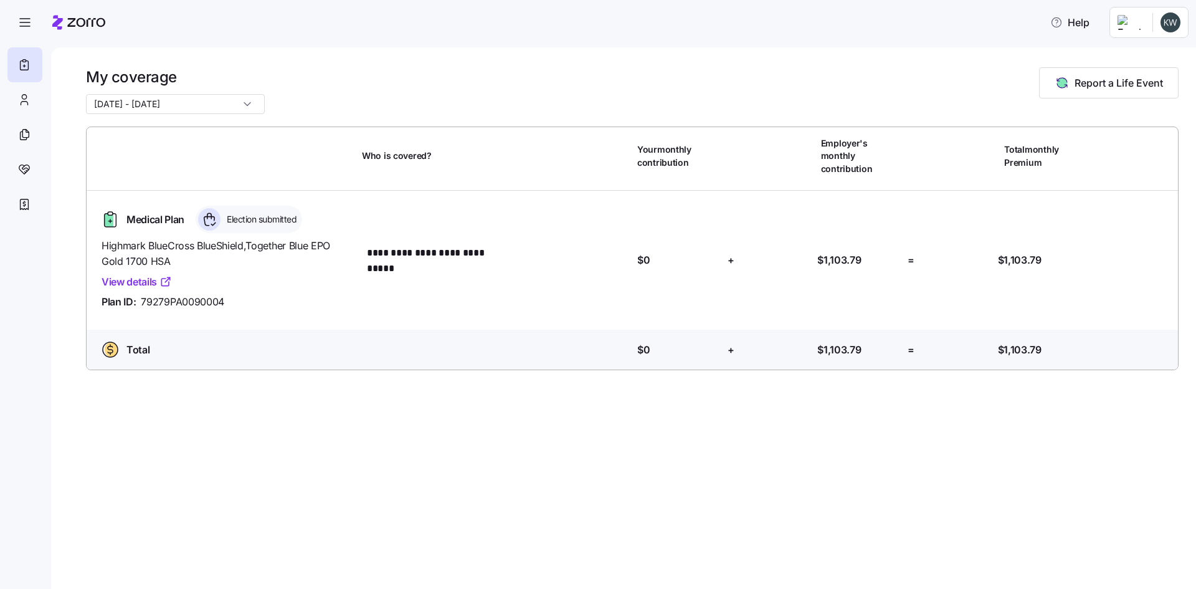
scroll to position [130, 0]
click at [203, 238] on span "Highmark BlueCross BlueShield , Together Blue EPO Gold 1700 HSA" at bounding box center [227, 253] width 250 height 31
click at [163, 275] on icon at bounding box center [166, 281] width 12 height 12
click at [26, 102] on icon at bounding box center [24, 104] width 7 height 4
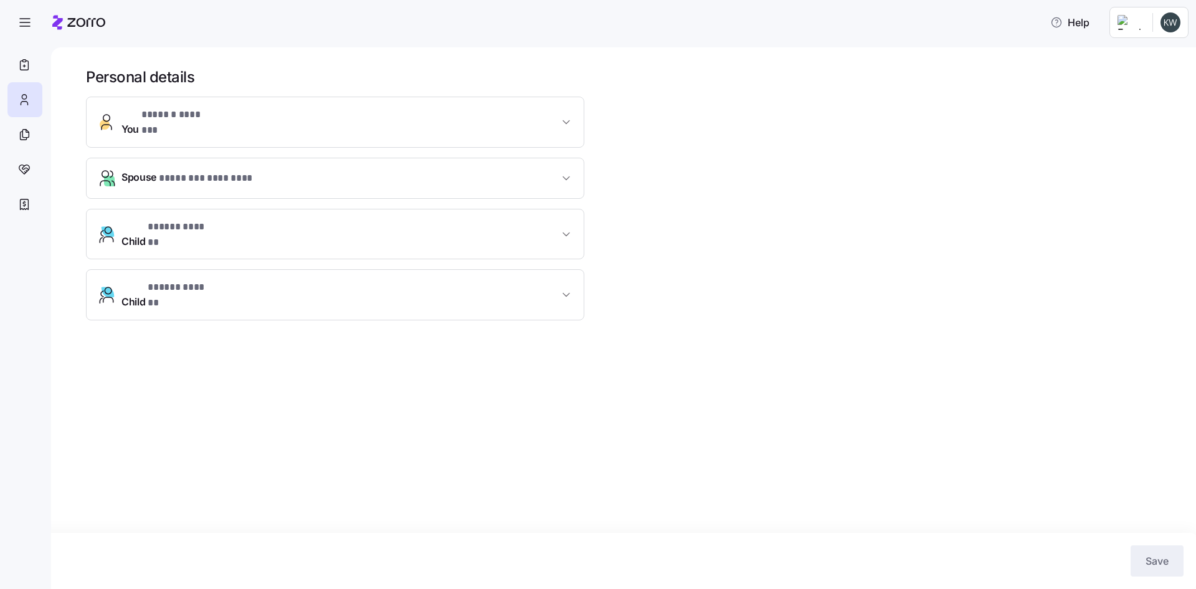
click at [576, 174] on button "Spouse * ******** ******** *" at bounding box center [335, 178] width 497 height 40
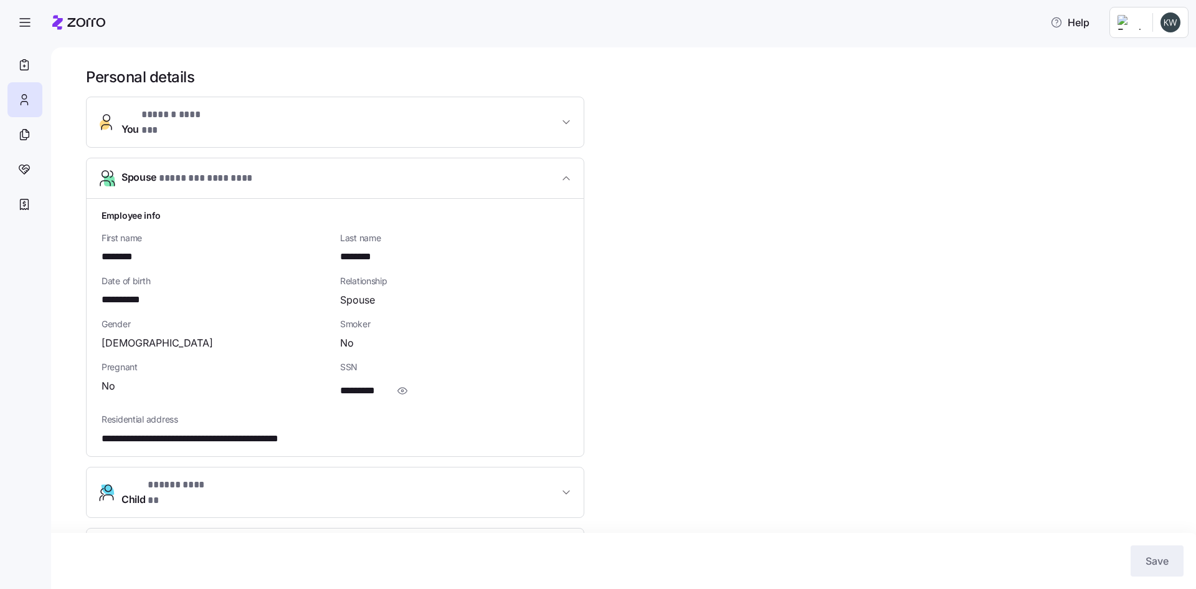
click at [350, 249] on span "********" at bounding box center [362, 257] width 45 height 16
click at [115, 250] on span "********" at bounding box center [123, 257] width 43 height 16
click at [119, 249] on span "********" at bounding box center [123, 257] width 43 height 16
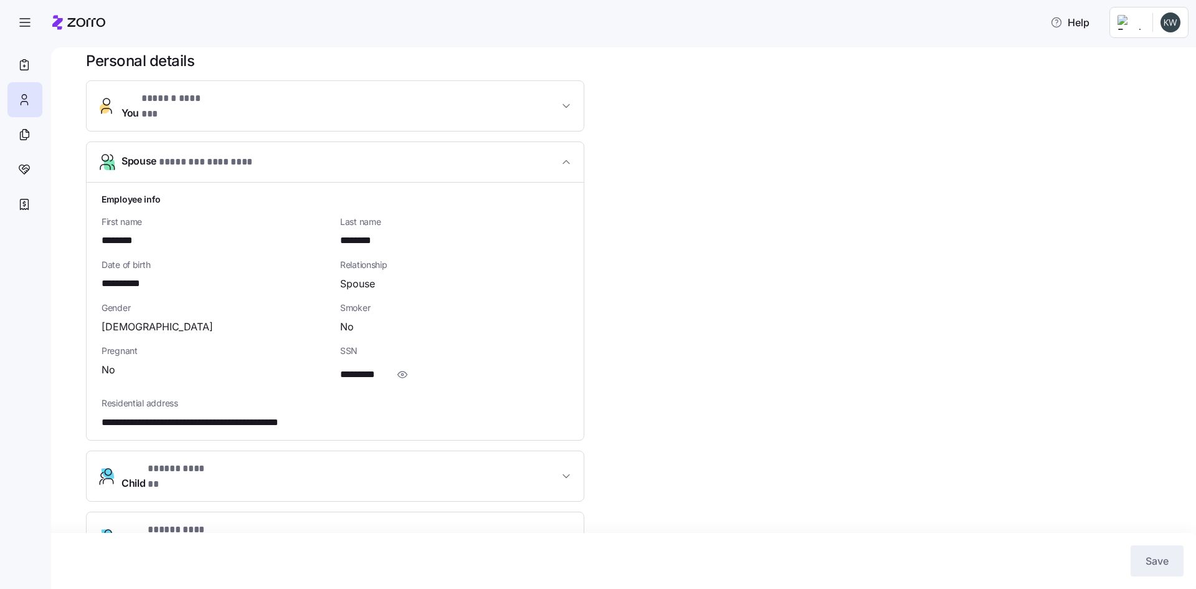
scroll to position [25, 0]
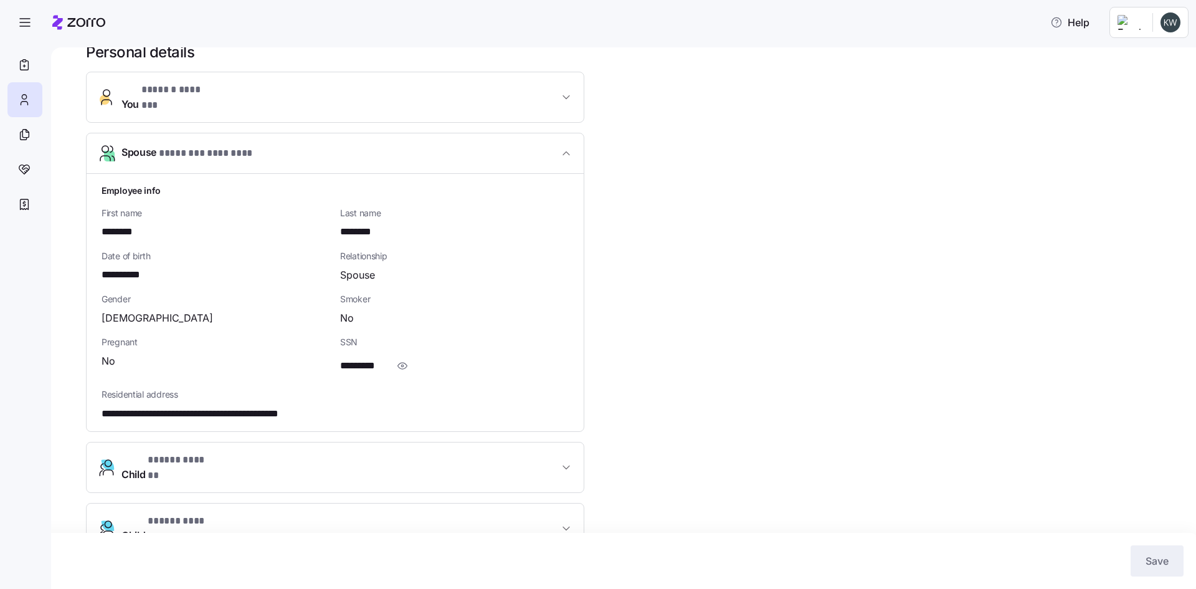
click at [140, 184] on h1 "Employee info" at bounding box center [335, 190] width 467 height 13
click at [31, 200] on div at bounding box center [24, 204] width 35 height 35
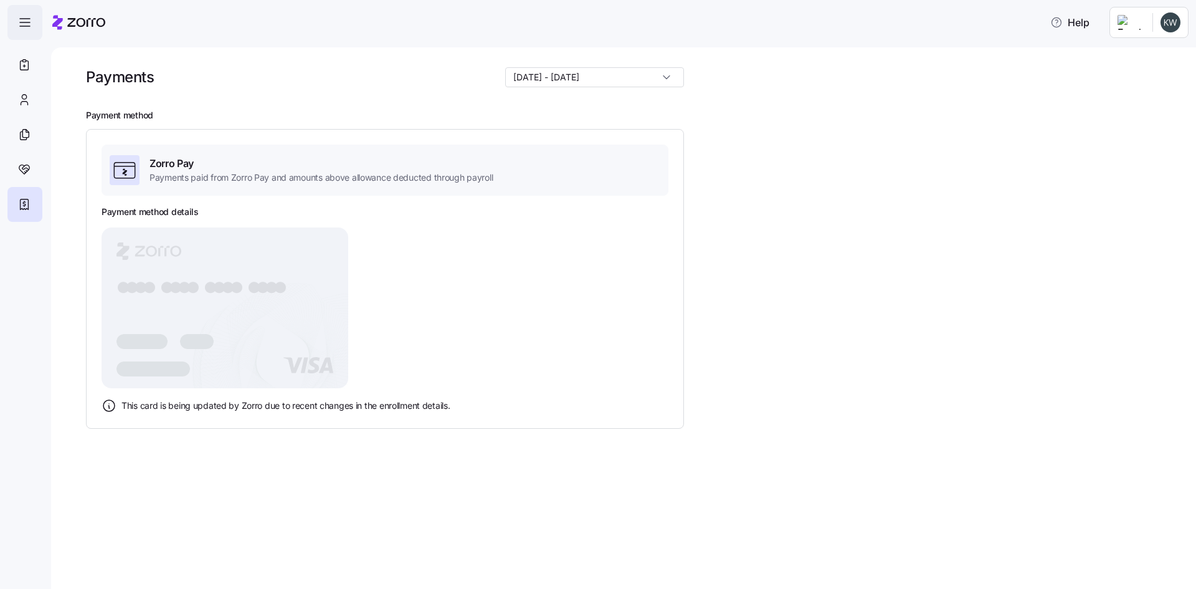
click at [12, 18] on span "button" at bounding box center [25, 23] width 34 height 34
